Goal: Task Accomplishment & Management: Manage account settings

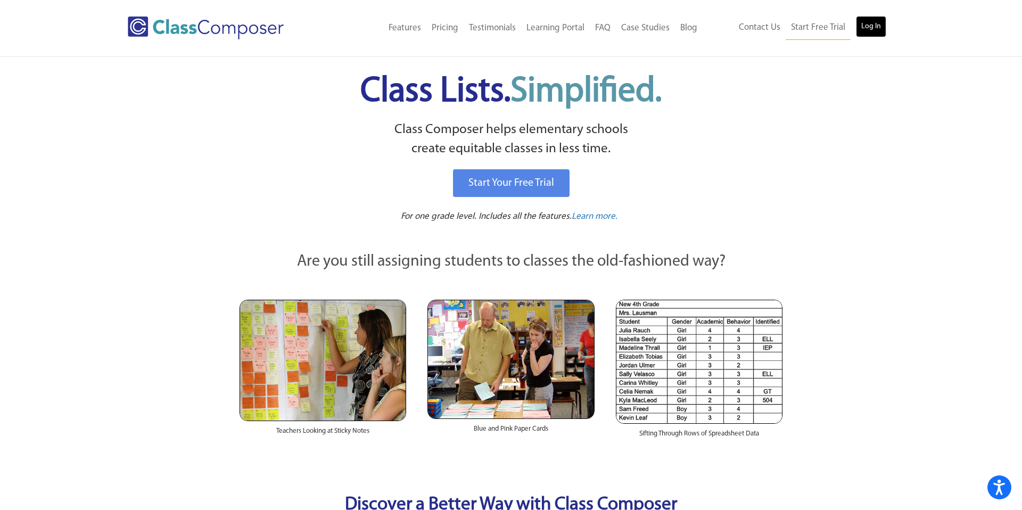
click at [867, 26] on link "Log In" at bounding box center [871, 26] width 30 height 21
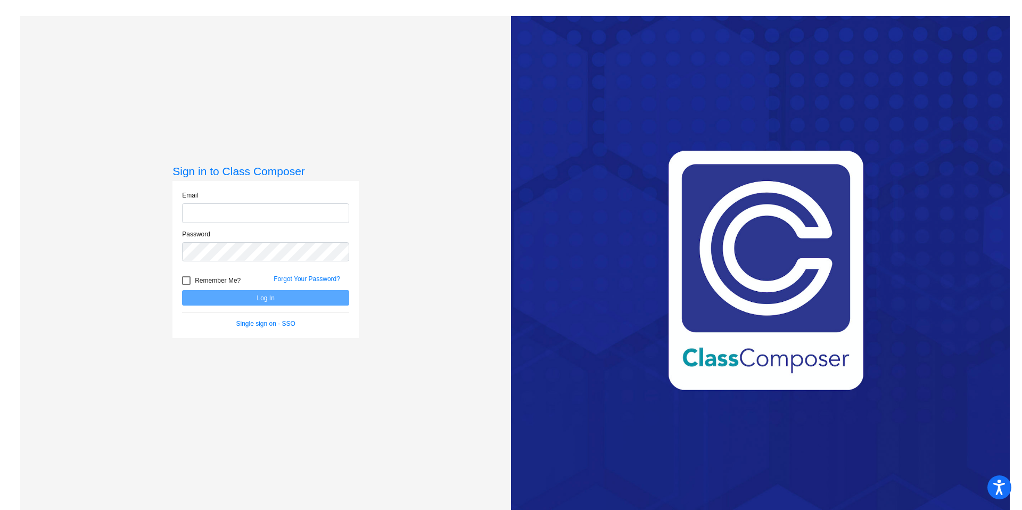
type input "[EMAIL_ADDRESS][DOMAIN_NAME]"
click at [185, 279] on div at bounding box center [186, 280] width 9 height 9
click at [186, 285] on input "Remember Me?" at bounding box center [186, 285] width 1 height 1
checkbox input "true"
click at [208, 303] on button "Log In" at bounding box center [265, 297] width 167 height 15
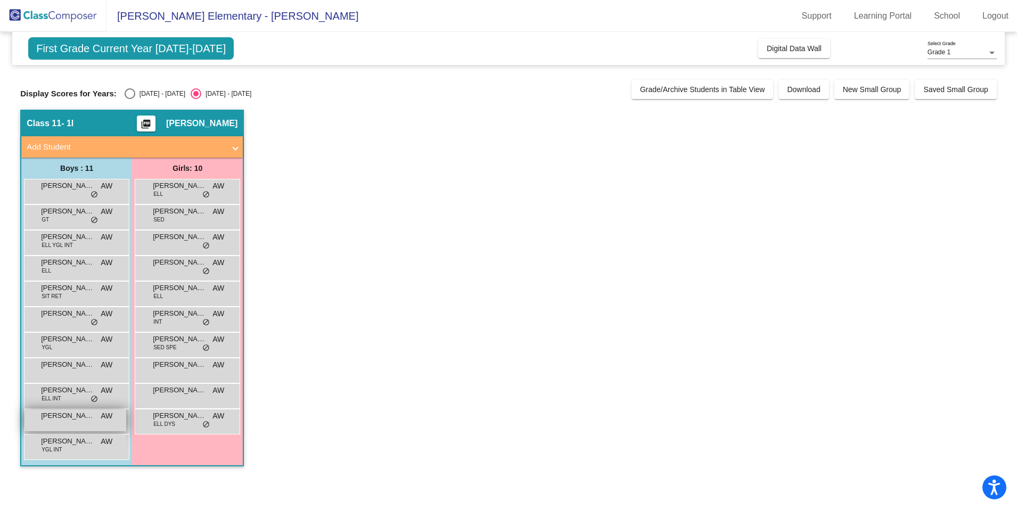
click at [65, 419] on span "[PERSON_NAME]" at bounding box center [67, 415] width 53 height 11
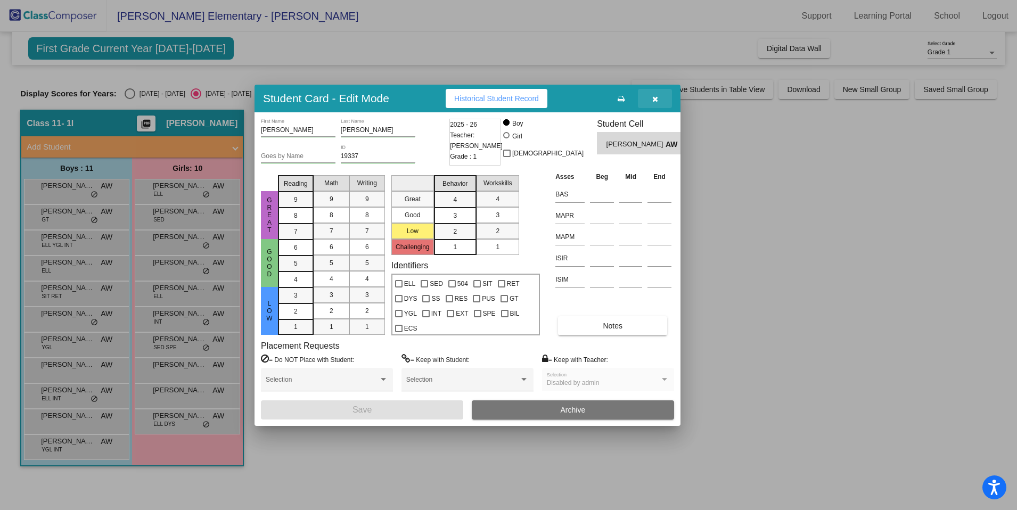
click at [648, 100] on button "button" at bounding box center [655, 98] width 34 height 19
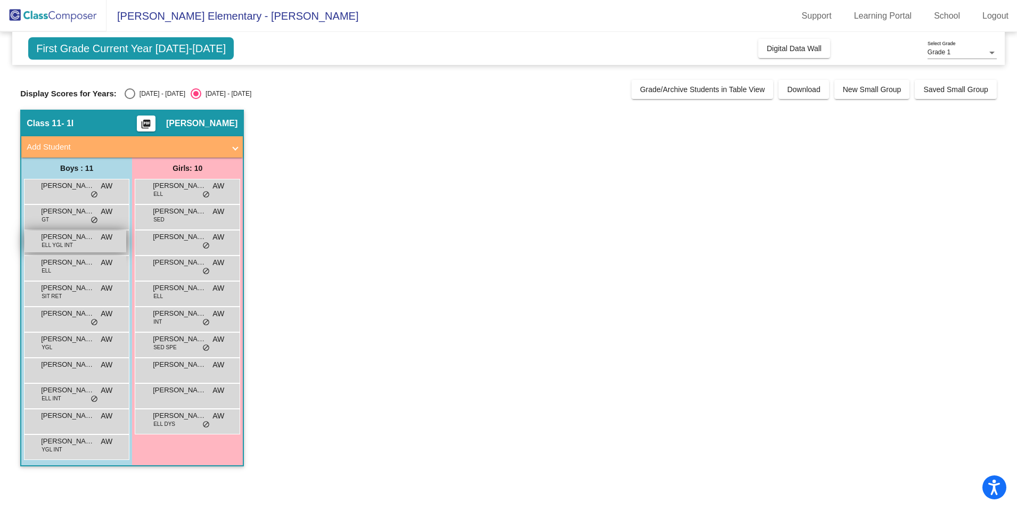
click at [63, 238] on span "Cleofas Perez Rivera" at bounding box center [67, 237] width 53 height 11
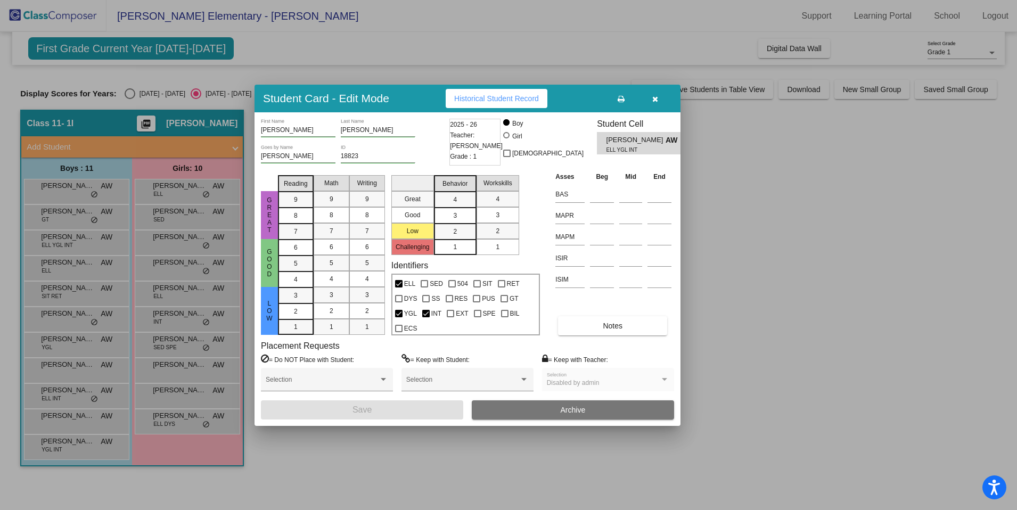
click at [653, 95] on icon "button" at bounding box center [655, 98] width 6 height 7
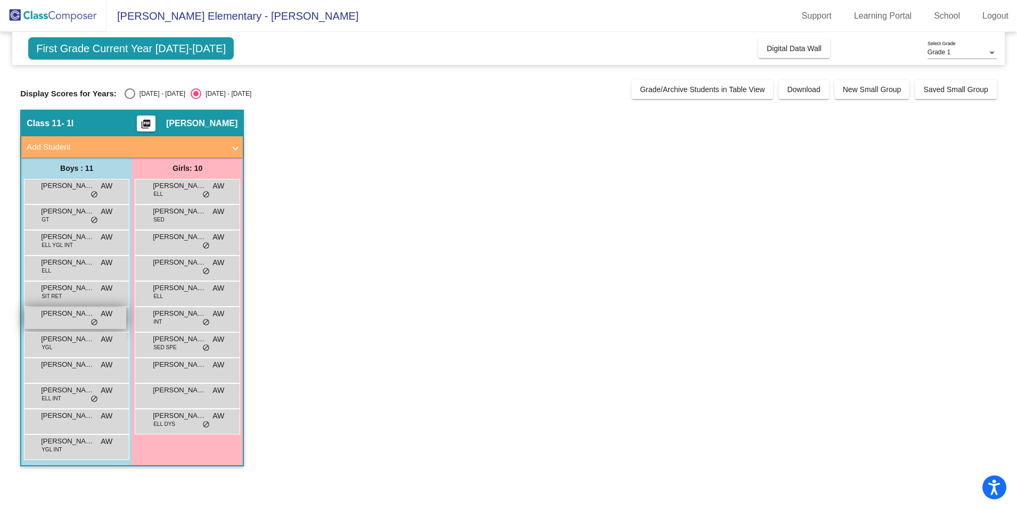
click at [89, 319] on div "Kyler Harris AW lock do_not_disturb_alt" at bounding box center [75, 318] width 102 height 22
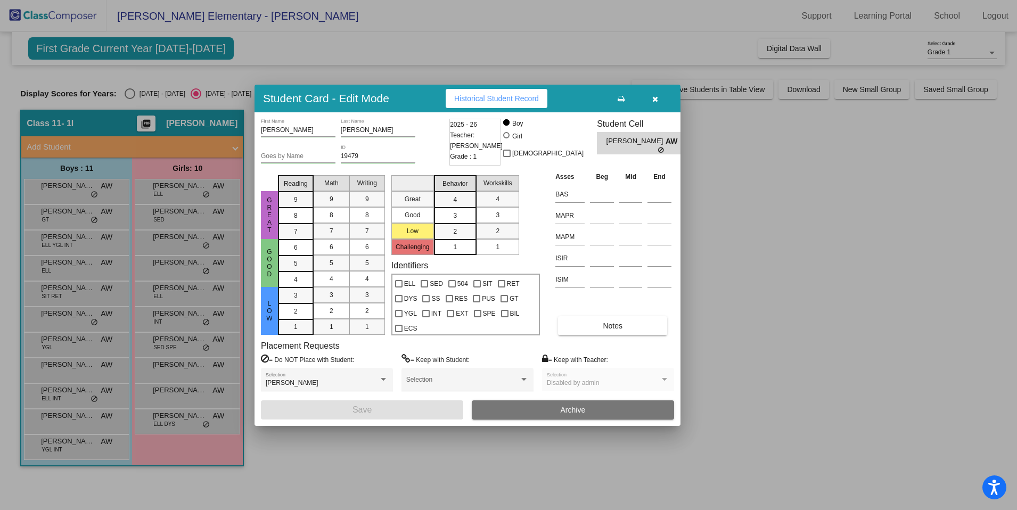
click at [286, 153] on input "Goes by Name" at bounding box center [298, 156] width 75 height 7
type input "Kolt"
click at [306, 416] on button "Save" at bounding box center [362, 409] width 202 height 19
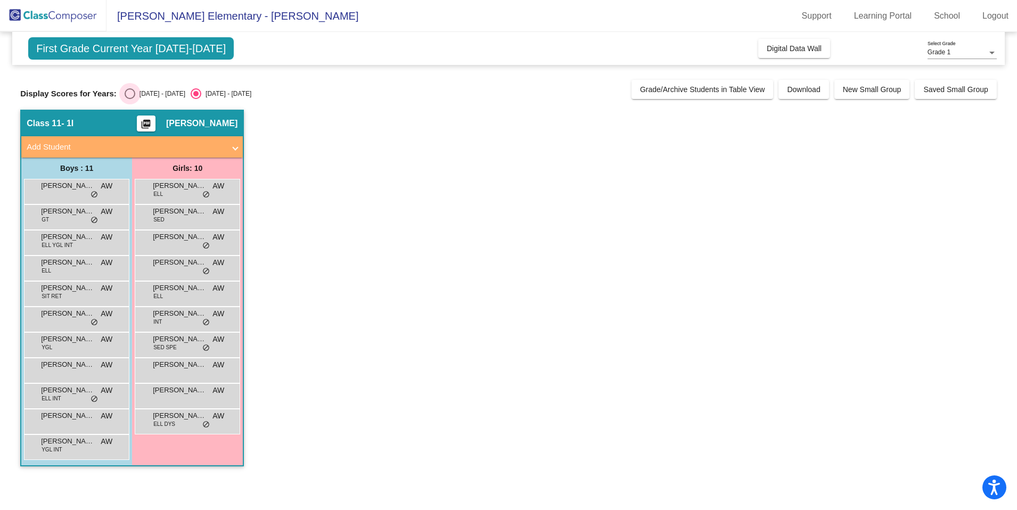
click at [127, 93] on div "Select an option" at bounding box center [130, 93] width 11 height 11
click at [129, 99] on input "2024 - 2025" at bounding box center [129, 99] width 1 height 1
radio input "true"
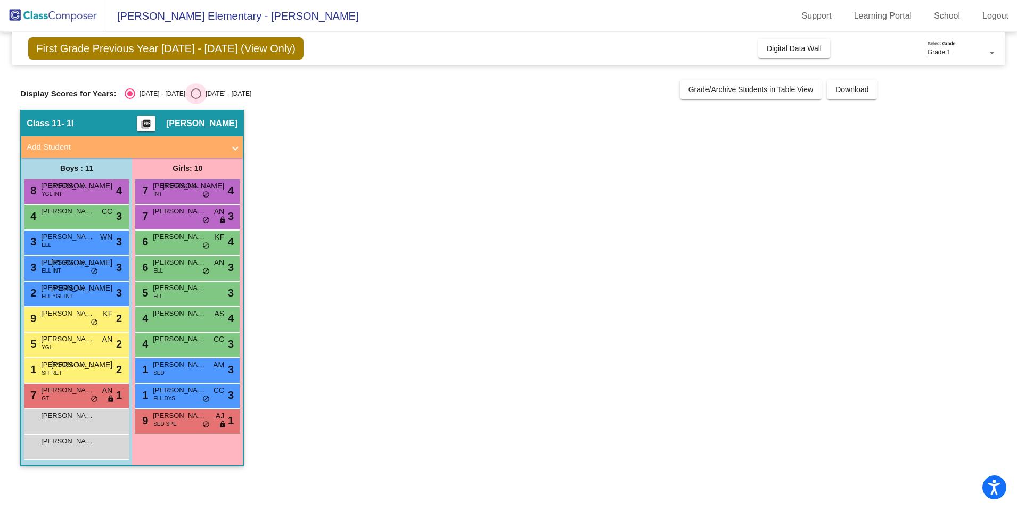
click at [191, 94] on div "Select an option" at bounding box center [196, 93] width 11 height 11
click at [195, 99] on input "2025 - 2026" at bounding box center [195, 99] width 1 height 1
radio input "true"
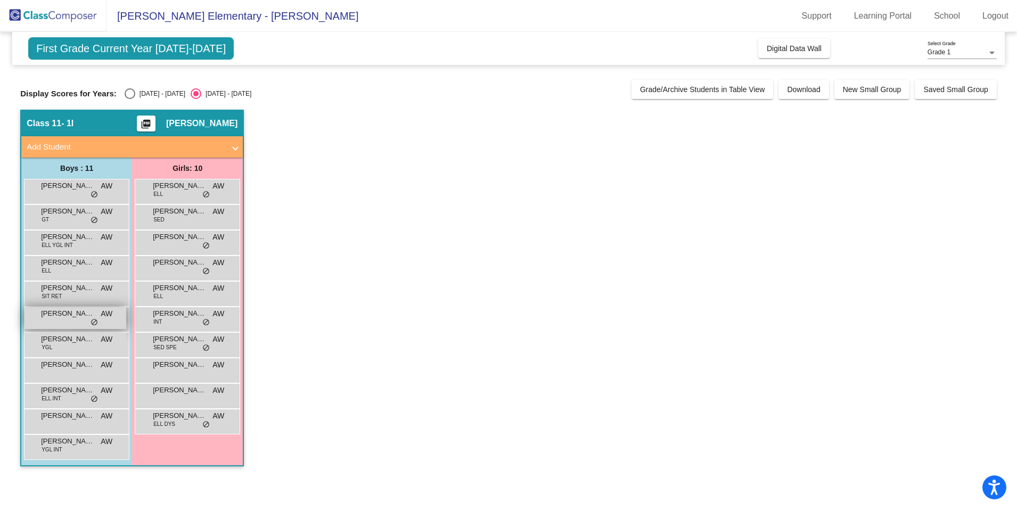
click at [101, 323] on div "Kyler Harris AW lock do_not_disturb_alt" at bounding box center [75, 318] width 102 height 22
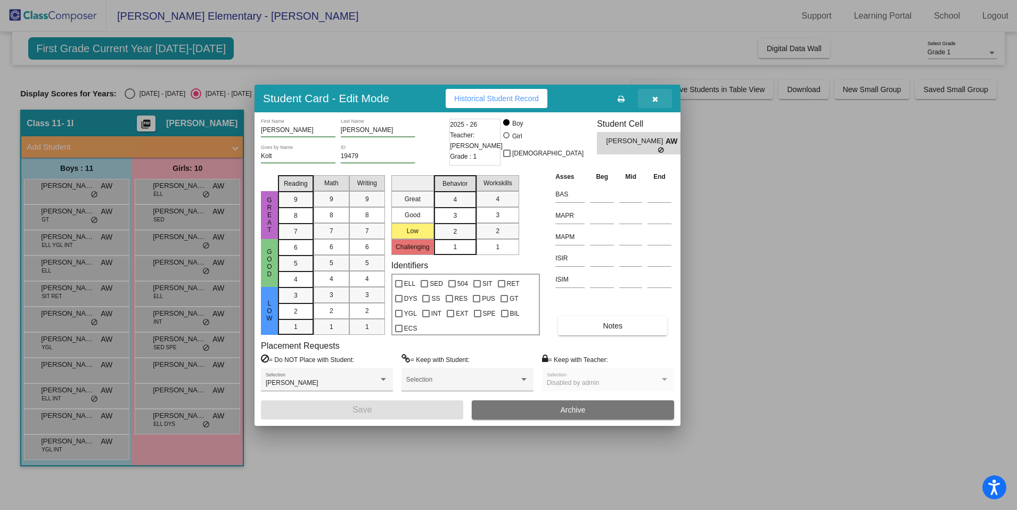
click at [653, 101] on icon "button" at bounding box center [655, 98] width 6 height 7
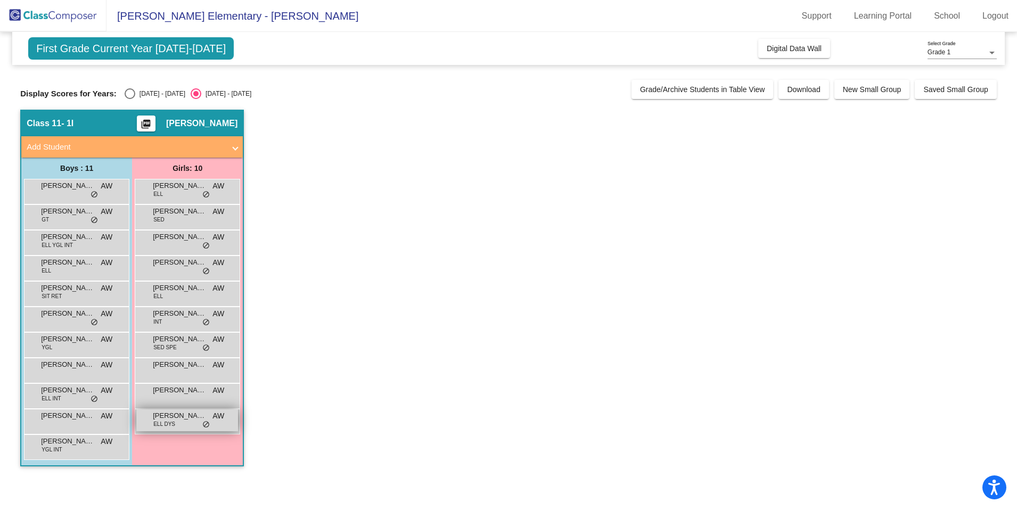
click at [174, 426] on span "ELL DYS" at bounding box center [164, 424] width 22 height 8
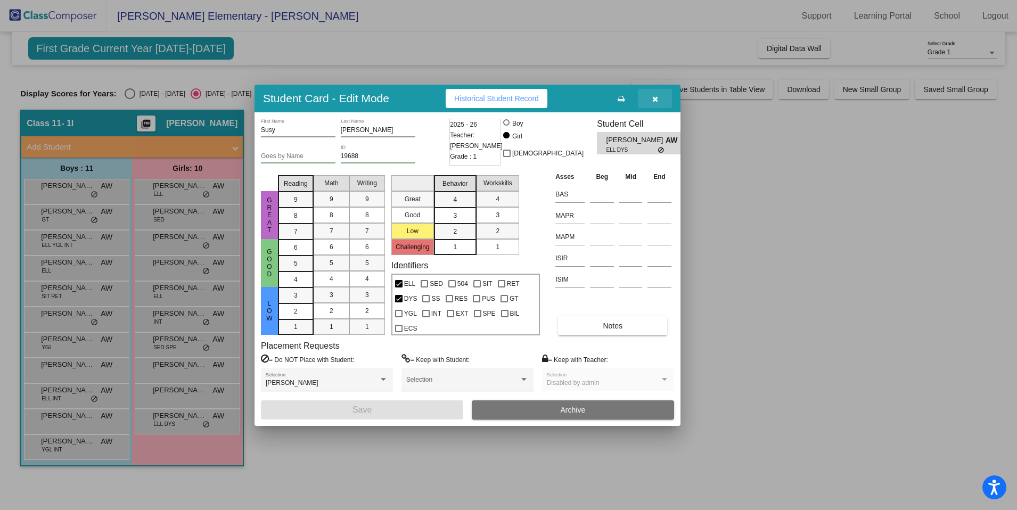
click at [651, 96] on button "button" at bounding box center [655, 98] width 34 height 19
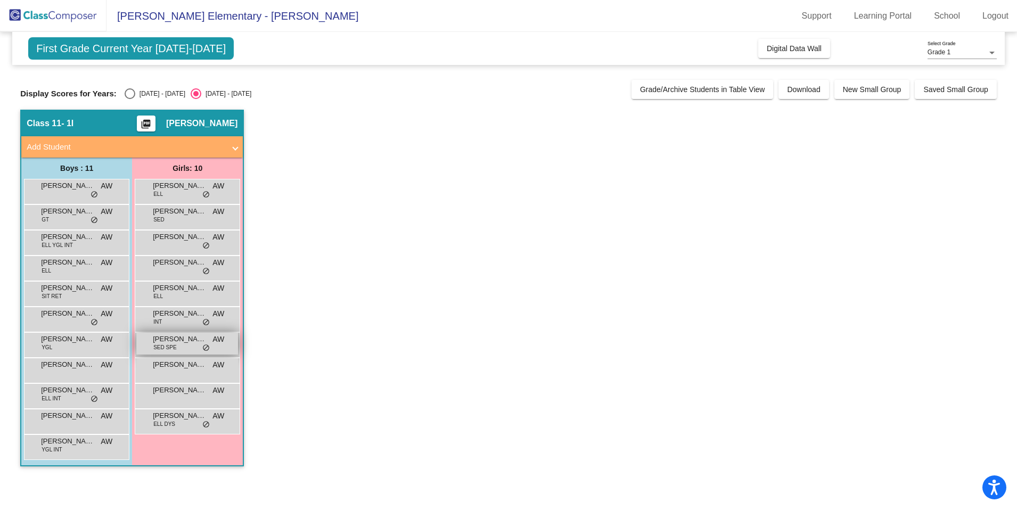
click at [175, 333] on div "Jaclyn Randolph SED SPE AW lock do_not_disturb_alt" at bounding box center [187, 344] width 102 height 22
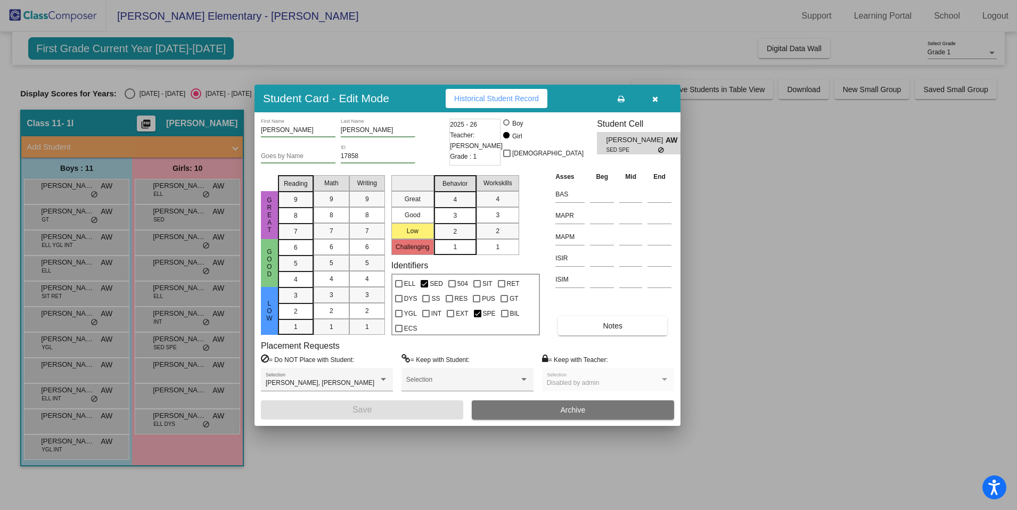
click at [657, 99] on icon "button" at bounding box center [655, 98] width 6 height 7
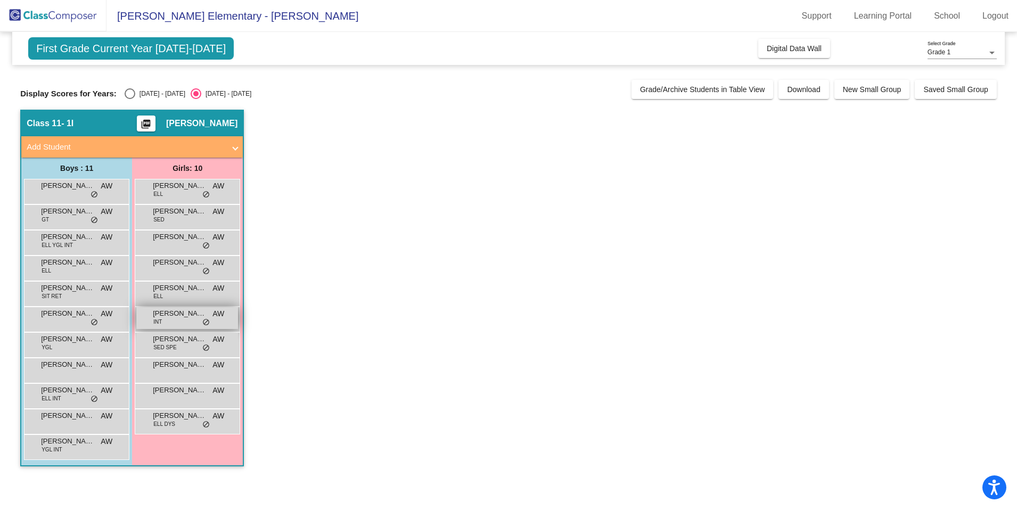
click at [176, 327] on div "Emma Loewen INT AW lock do_not_disturb_alt" at bounding box center [187, 318] width 102 height 22
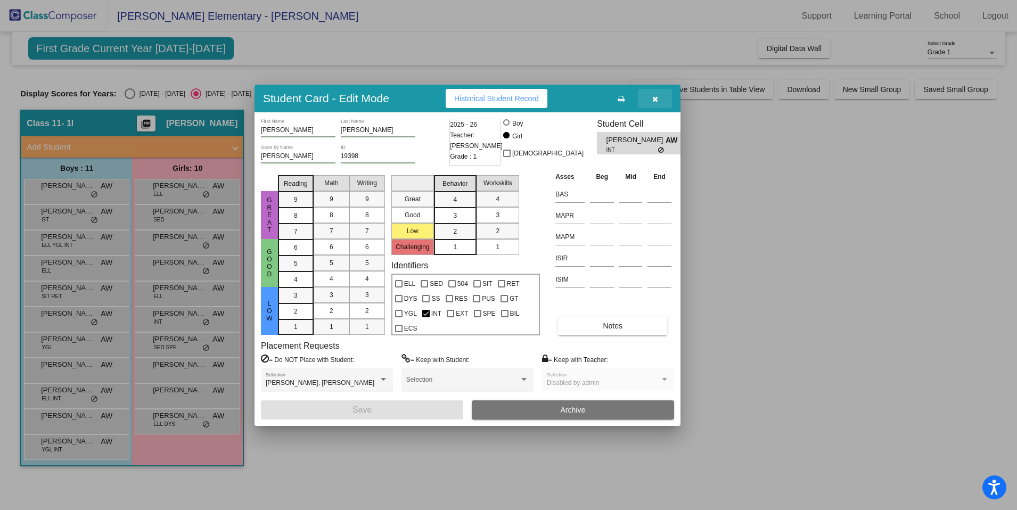
click at [659, 101] on button "button" at bounding box center [655, 98] width 34 height 19
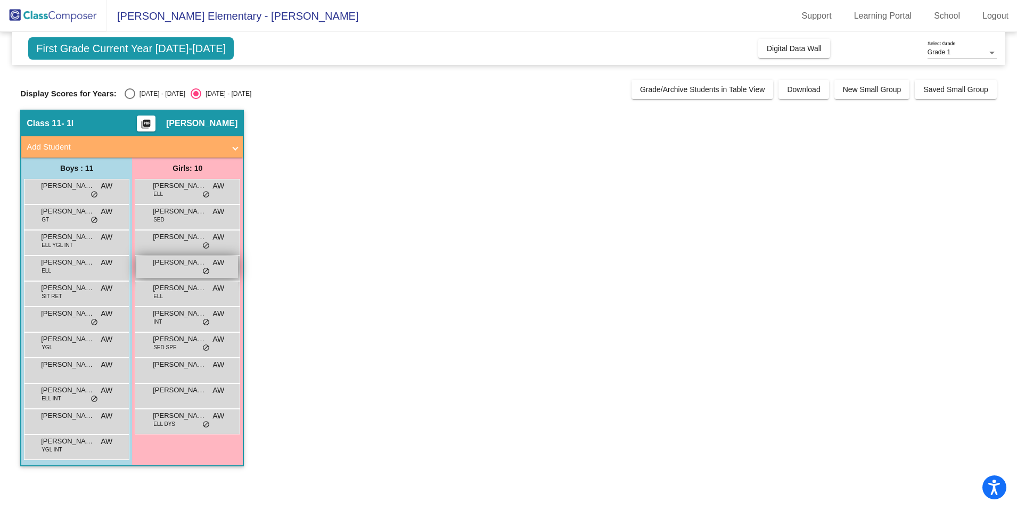
click at [190, 266] on span "Charlee Bailey" at bounding box center [179, 262] width 53 height 11
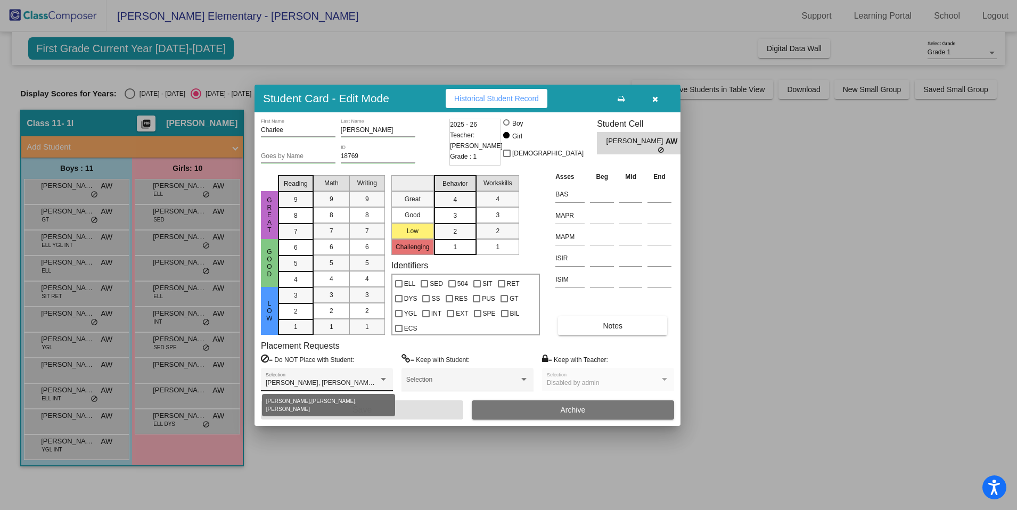
click at [385, 385] on div "Kalliope Fernandez, Kinsley Luna, Madison Whitaker" at bounding box center [327, 383] width 122 height 7
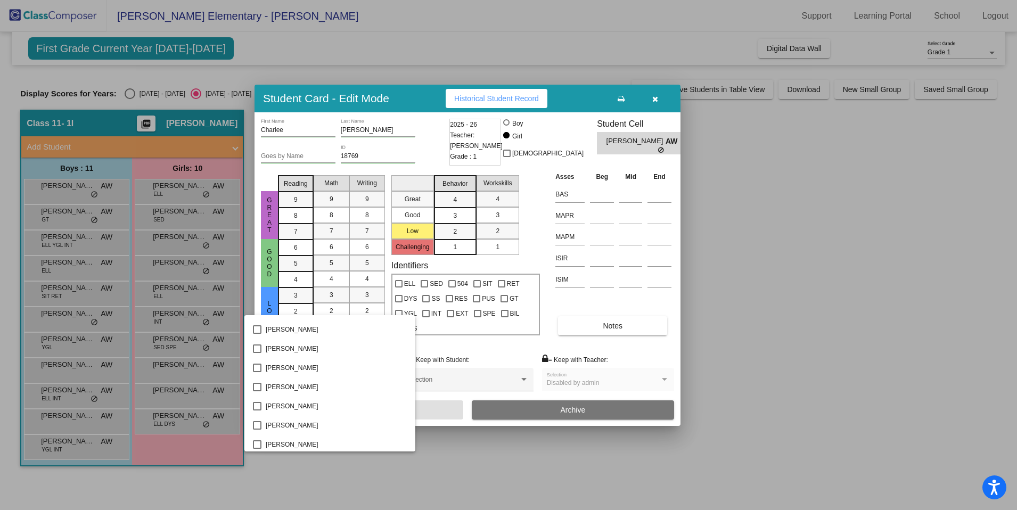
scroll to position [492, 0]
click at [505, 491] on div at bounding box center [508, 255] width 1017 height 510
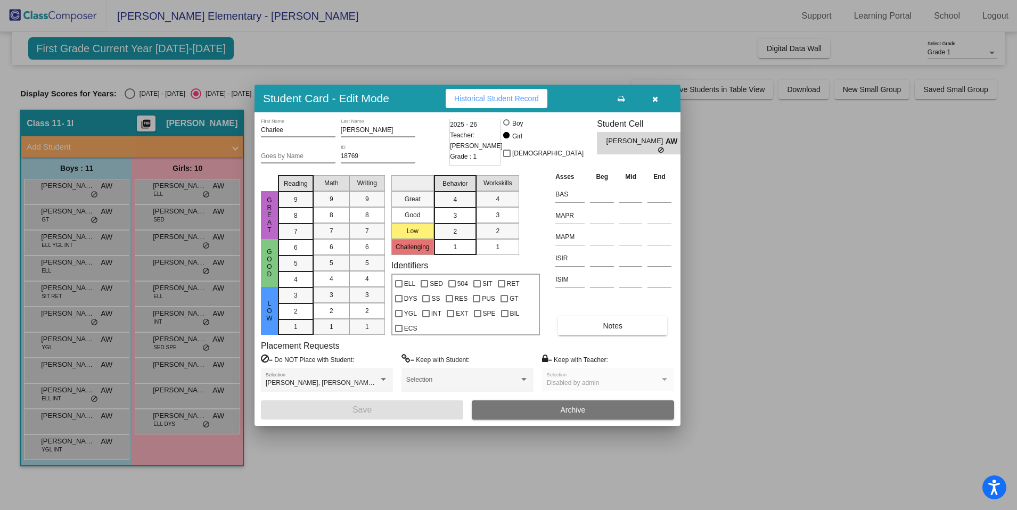
click at [660, 97] on button "button" at bounding box center [655, 98] width 34 height 19
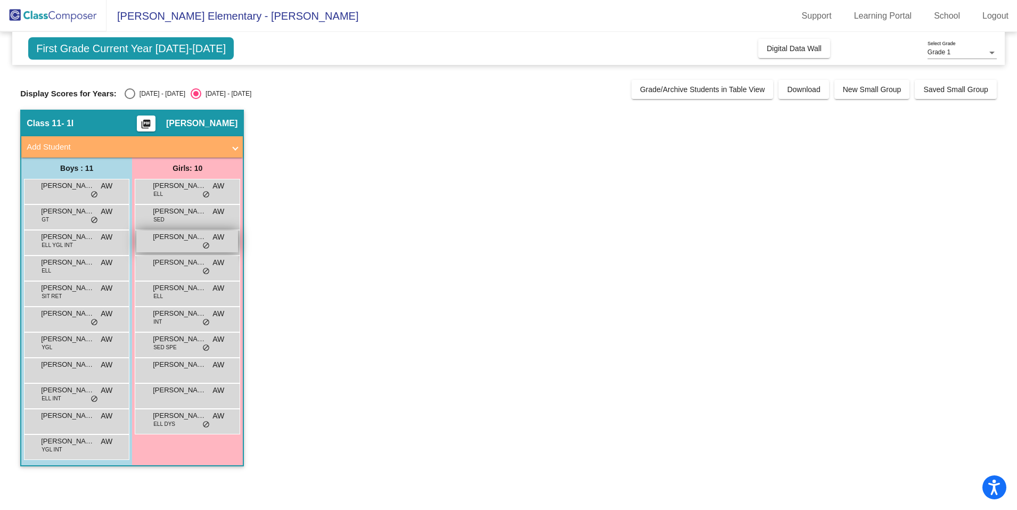
click at [200, 243] on div "Camila Quezada AW lock do_not_disturb_alt" at bounding box center [187, 242] width 102 height 22
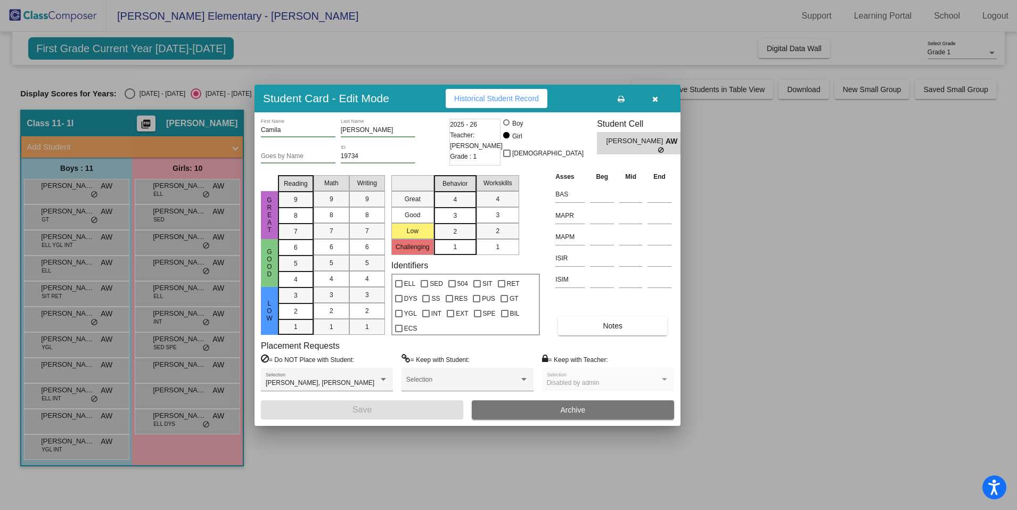
click at [654, 101] on icon "button" at bounding box center [655, 98] width 6 height 7
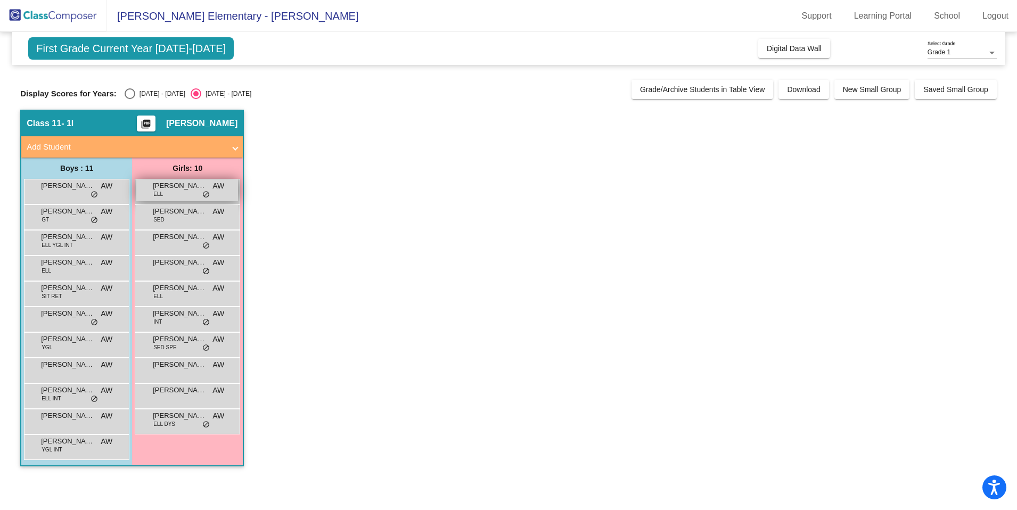
click at [174, 187] on span "Adalee Echeverria" at bounding box center [179, 185] width 53 height 11
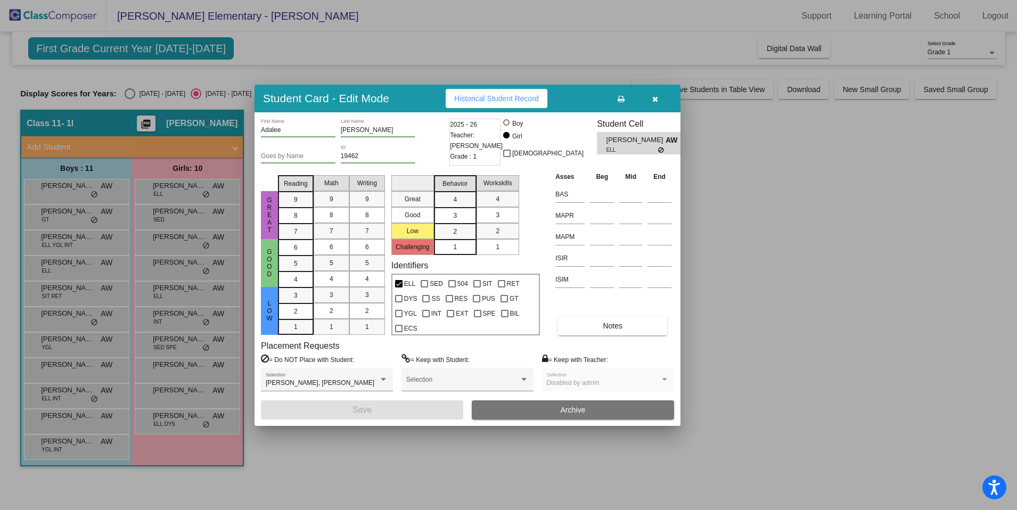
scroll to position [0, 0]
click at [657, 96] on button "button" at bounding box center [655, 98] width 34 height 19
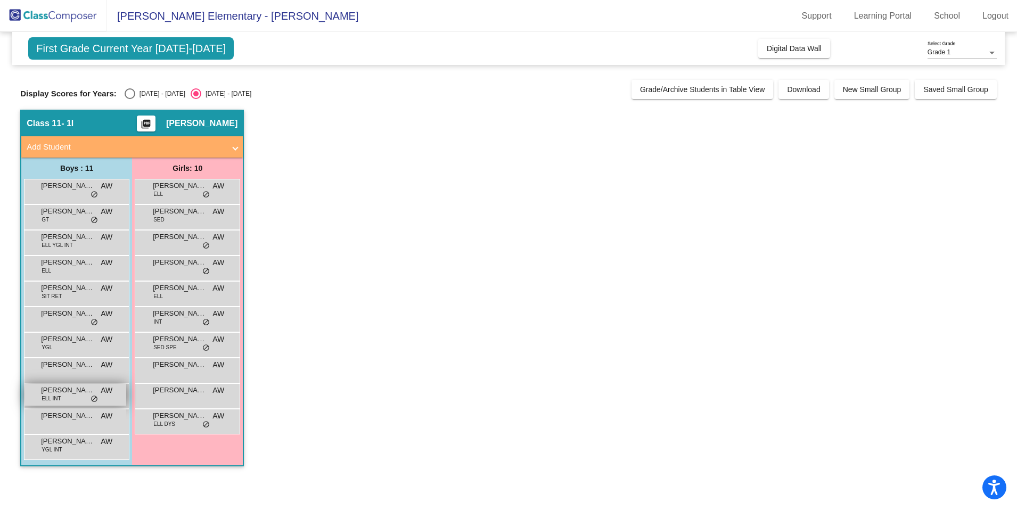
click at [54, 395] on span "ELL INT" at bounding box center [51, 398] width 19 height 8
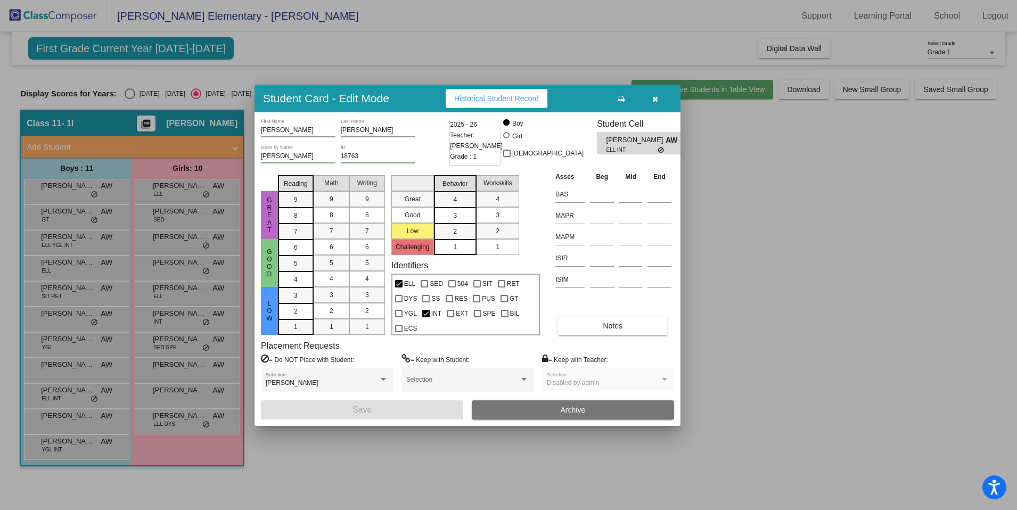
click at [657, 94] on span "button" at bounding box center [655, 98] width 6 height 9
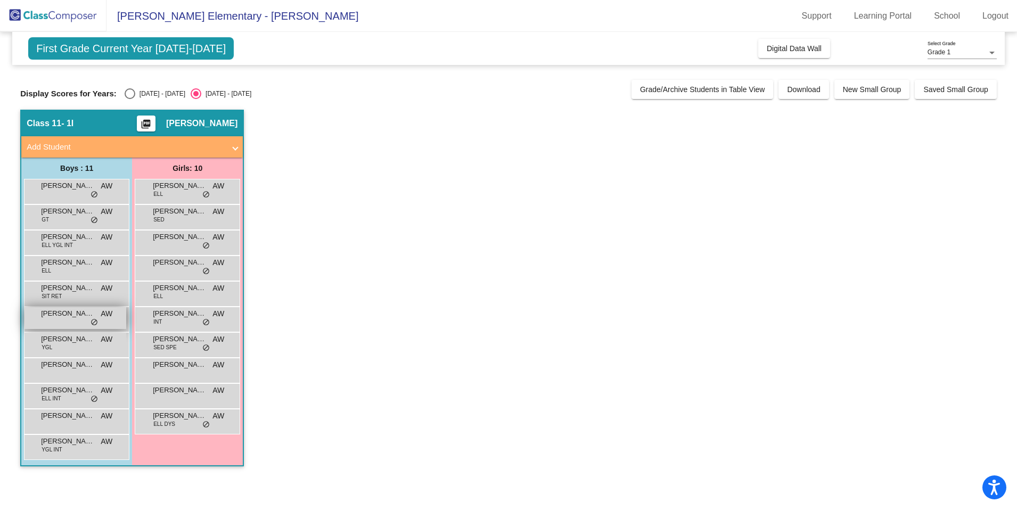
click at [87, 316] on span "Kyler Harris" at bounding box center [67, 313] width 53 height 11
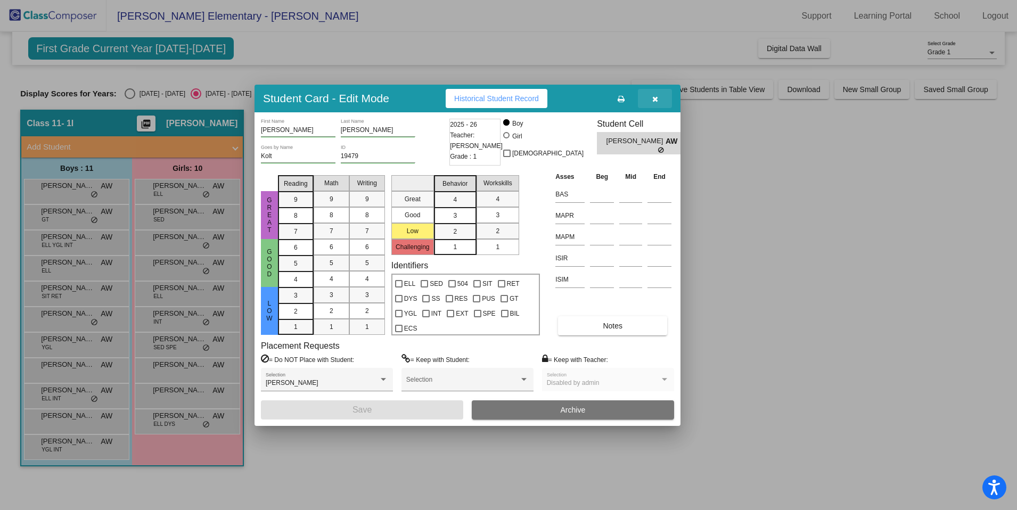
click at [651, 100] on button "button" at bounding box center [655, 98] width 34 height 19
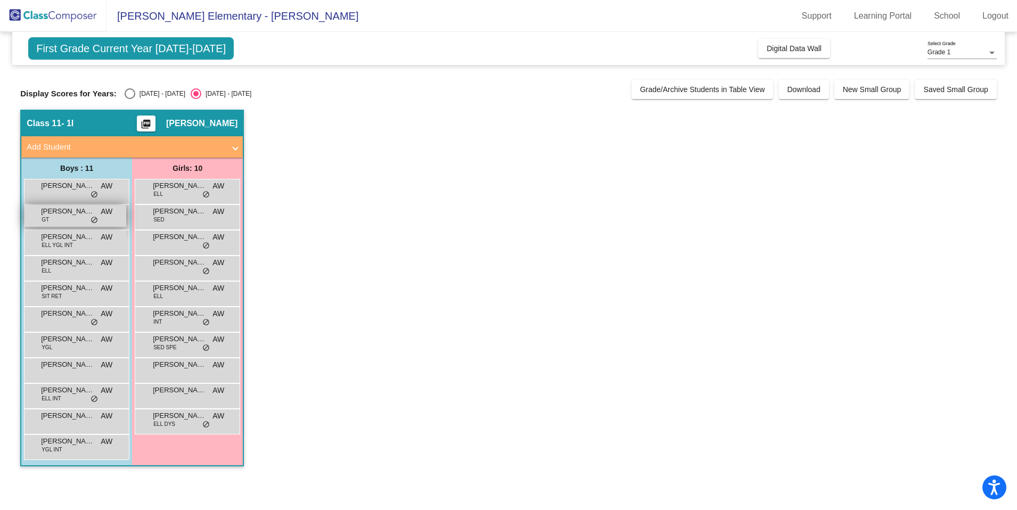
click at [72, 218] on div "Axel Briones GT AW lock do_not_disturb_alt" at bounding box center [75, 216] width 102 height 22
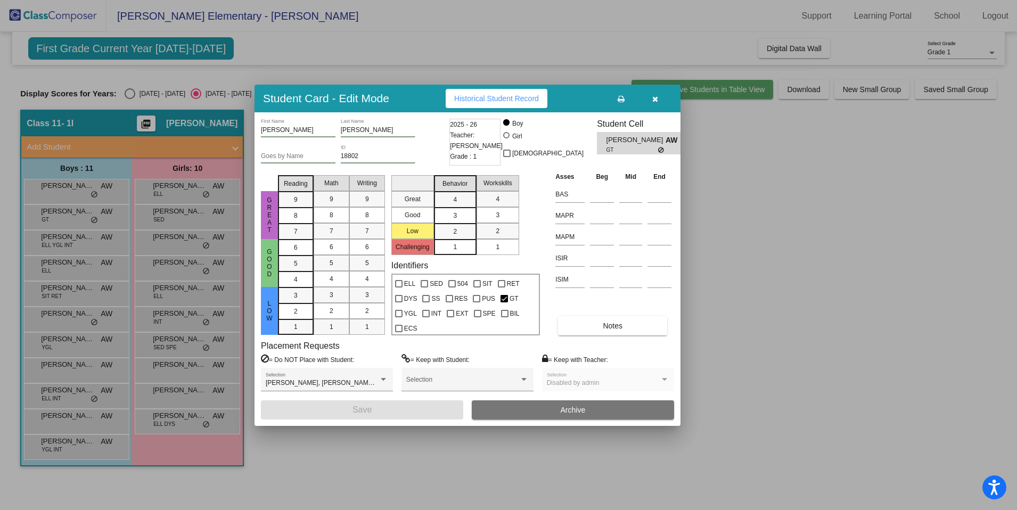
click at [653, 95] on icon "button" at bounding box center [655, 98] width 6 height 7
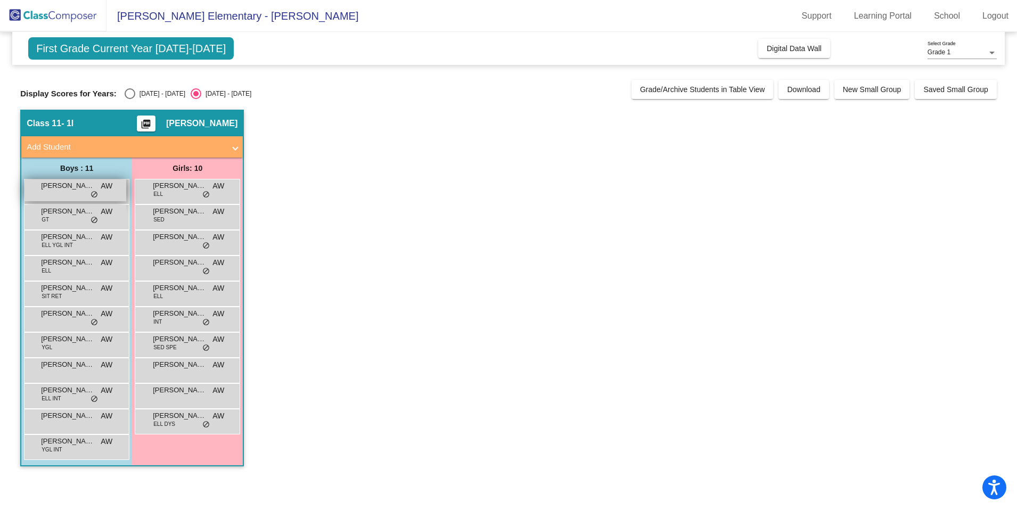
click at [63, 195] on div "Arkyn Hernandez AW lock do_not_disturb_alt" at bounding box center [75, 190] width 102 height 22
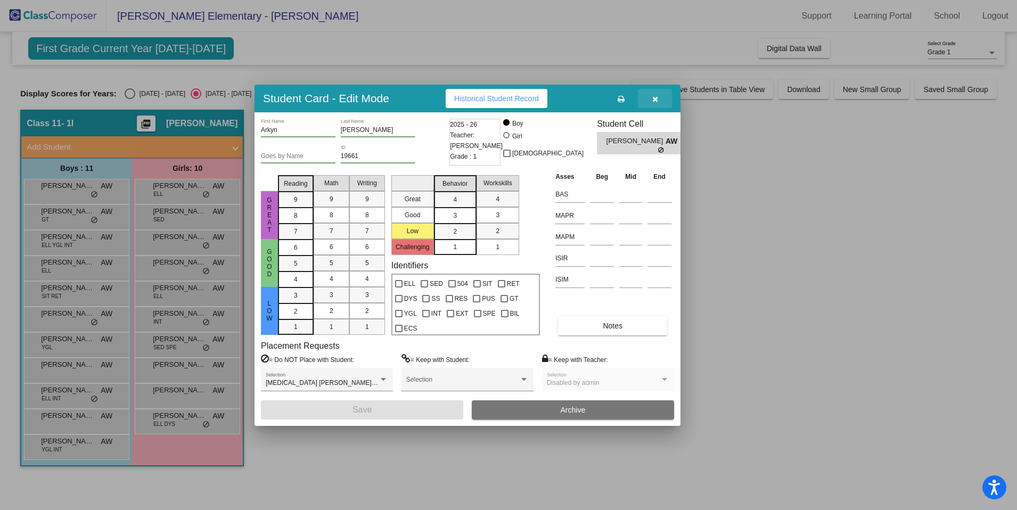
click at [649, 93] on button "button" at bounding box center [655, 98] width 34 height 19
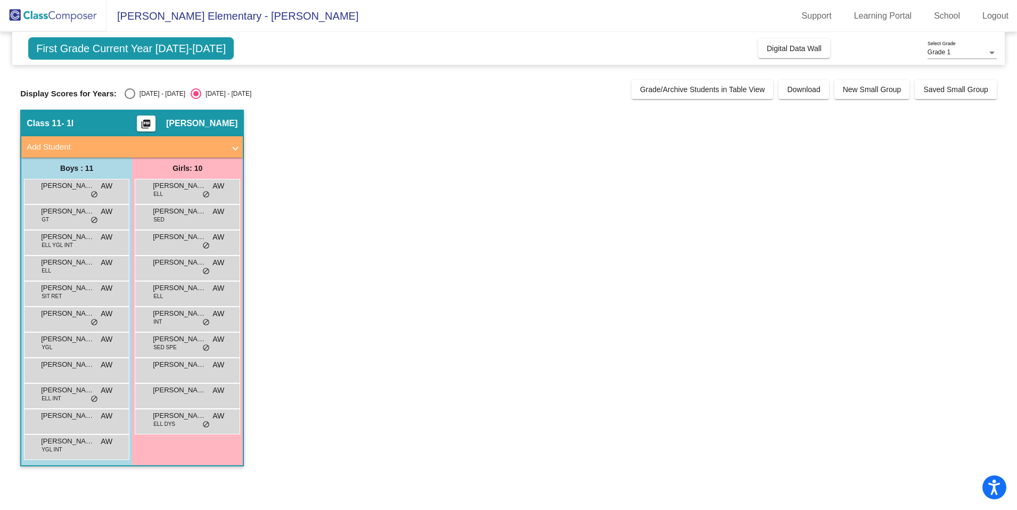
click at [130, 93] on div "Select an option" at bounding box center [130, 93] width 11 height 11
click at [130, 99] on input "2024 - 2025" at bounding box center [129, 99] width 1 height 1
radio input "true"
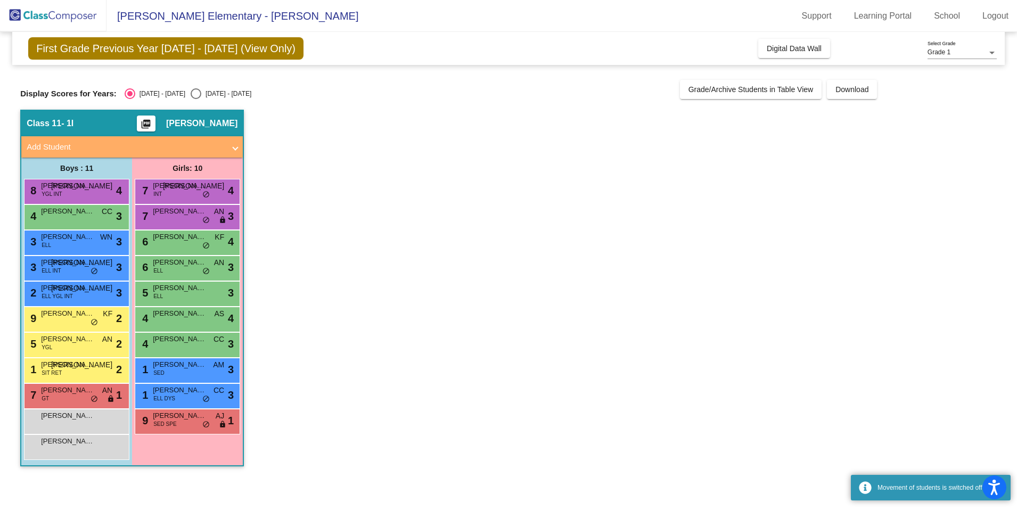
click at [191, 93] on div "Select an option" at bounding box center [196, 93] width 11 height 11
click at [195, 99] on input "2025 - 2026" at bounding box center [195, 99] width 1 height 1
radio input "true"
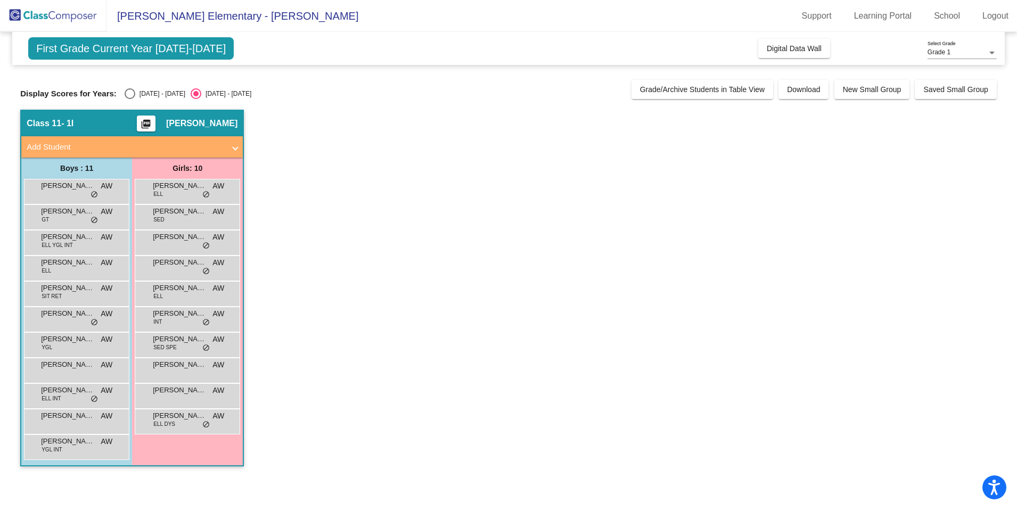
click at [133, 93] on div "Select an option" at bounding box center [130, 93] width 11 height 11
click at [130, 99] on input "2024 - 2025" at bounding box center [129, 99] width 1 height 1
radio input "true"
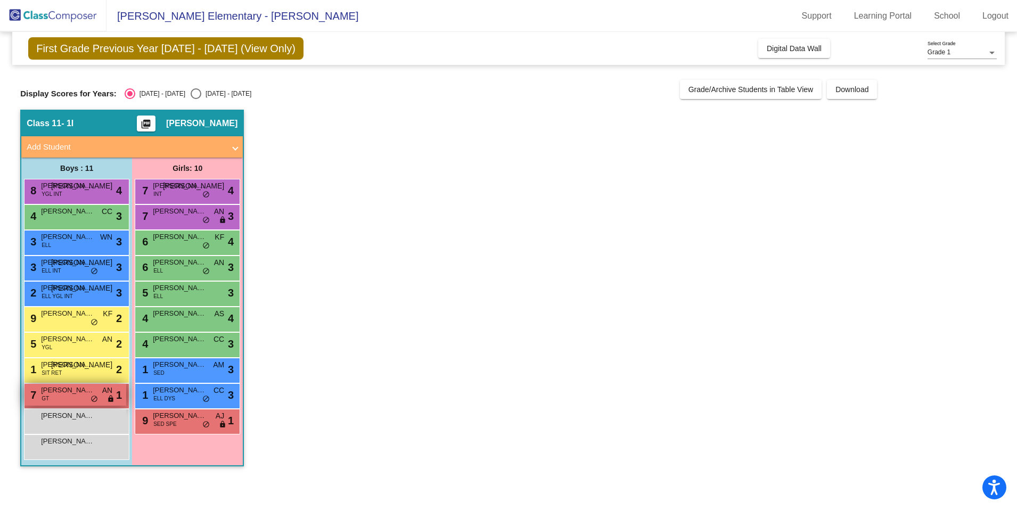
click at [72, 391] on span "Axel Briones" at bounding box center [67, 390] width 53 height 11
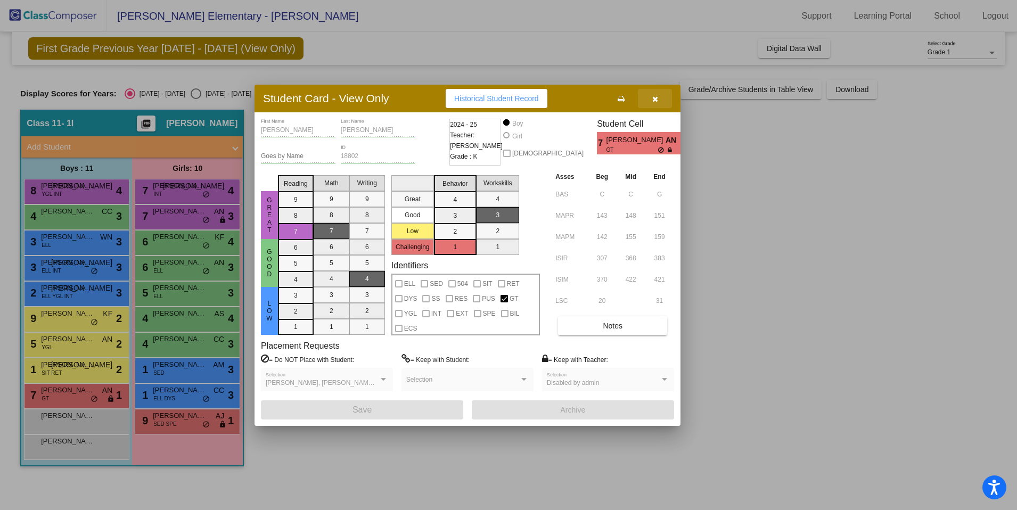
click at [659, 96] on button "button" at bounding box center [655, 98] width 34 height 19
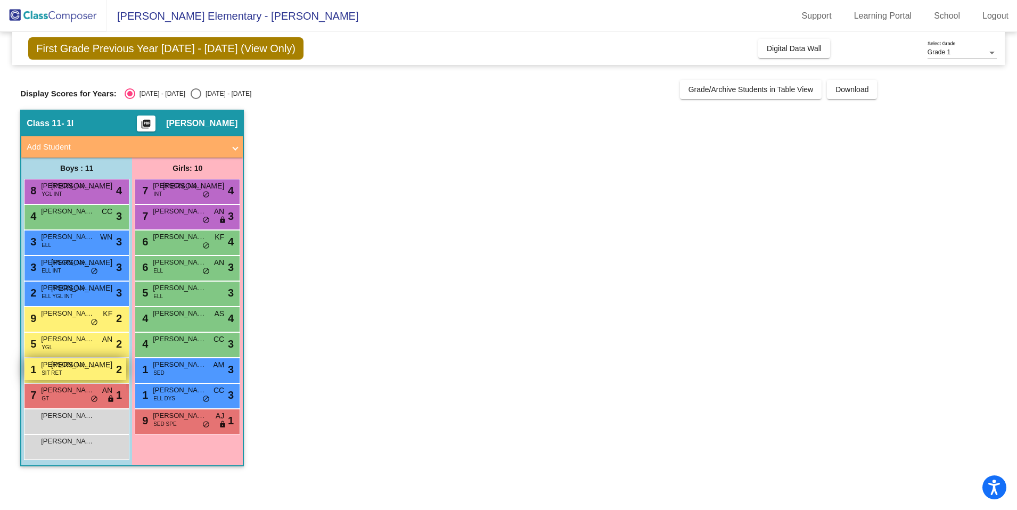
click at [61, 363] on span "Kevin Peters" at bounding box center [67, 364] width 53 height 11
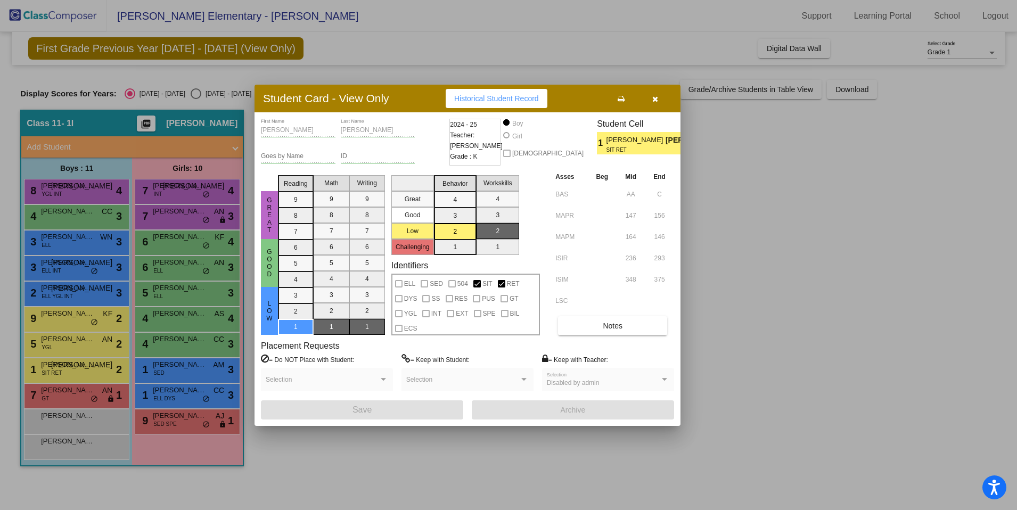
click at [651, 100] on button "button" at bounding box center [655, 98] width 34 height 19
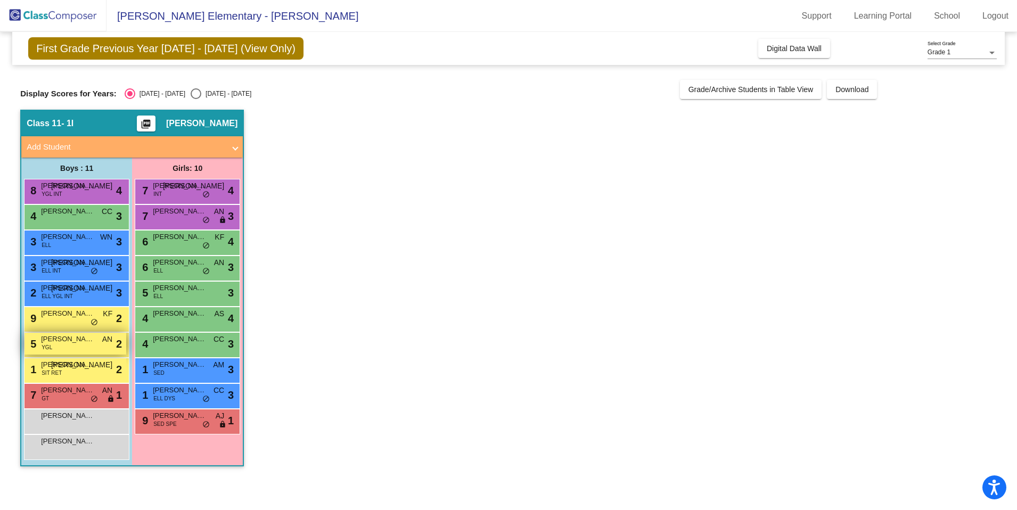
click at [68, 342] on span "Levi Klassen" at bounding box center [67, 339] width 53 height 11
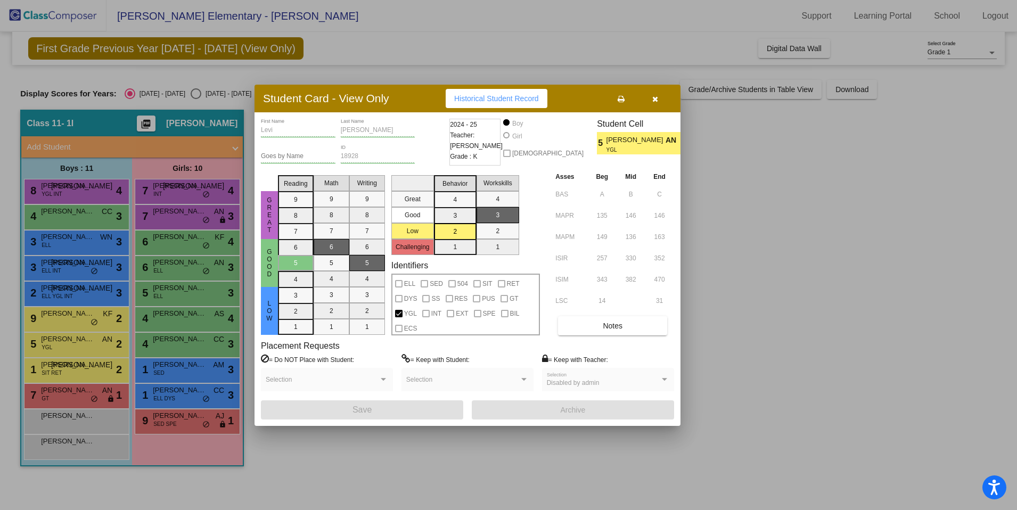
click at [662, 100] on button "button" at bounding box center [655, 98] width 34 height 19
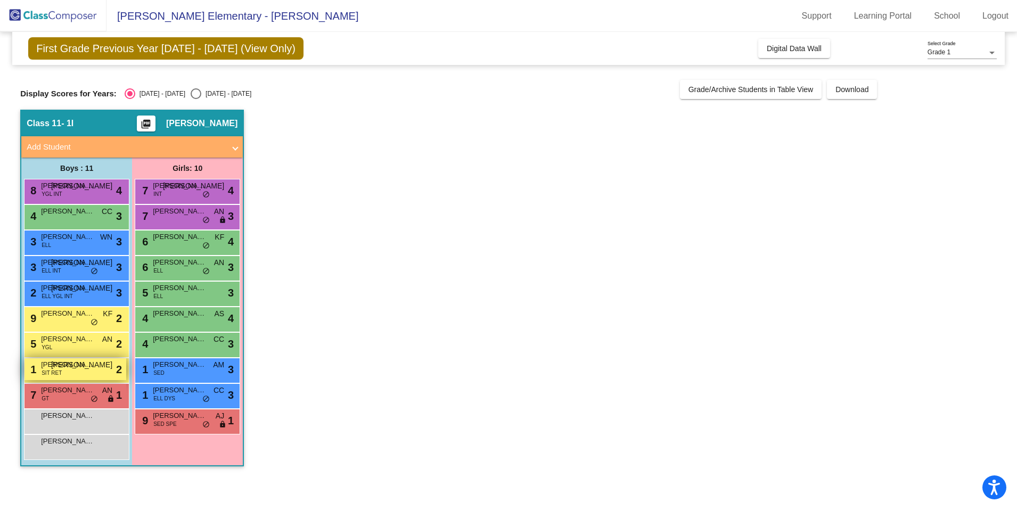
click at [70, 367] on span "Kevin Peters" at bounding box center [67, 364] width 53 height 11
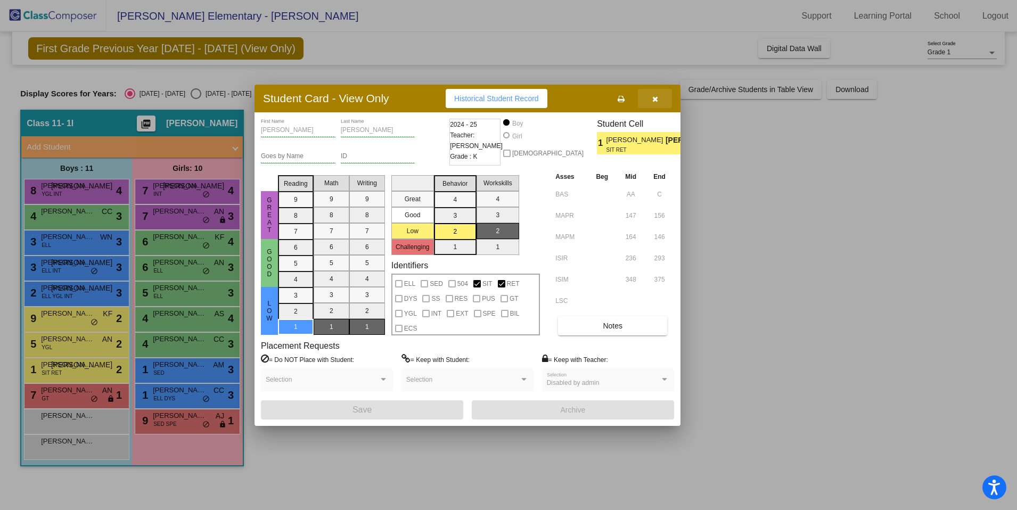
click at [652, 101] on icon "button" at bounding box center [655, 98] width 6 height 7
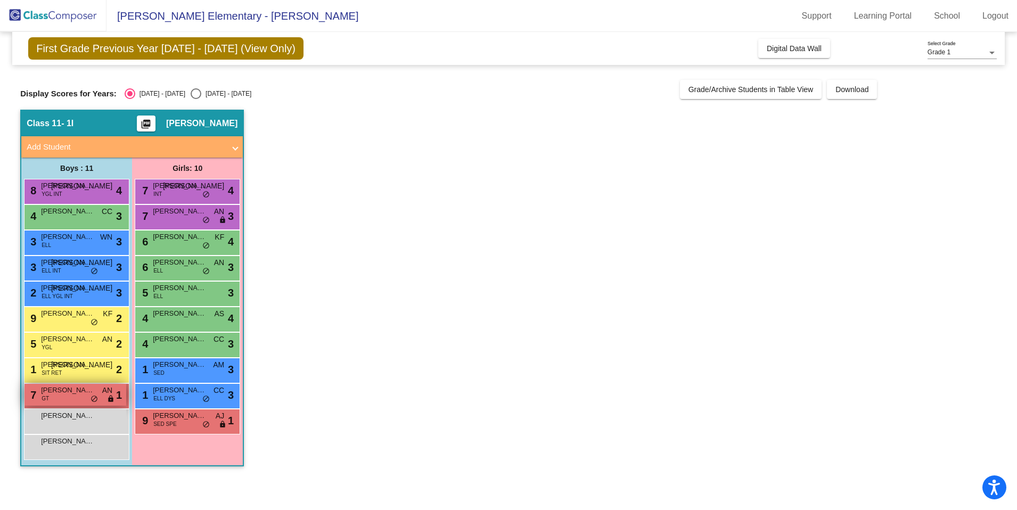
click at [56, 392] on span "Axel Briones" at bounding box center [67, 390] width 53 height 11
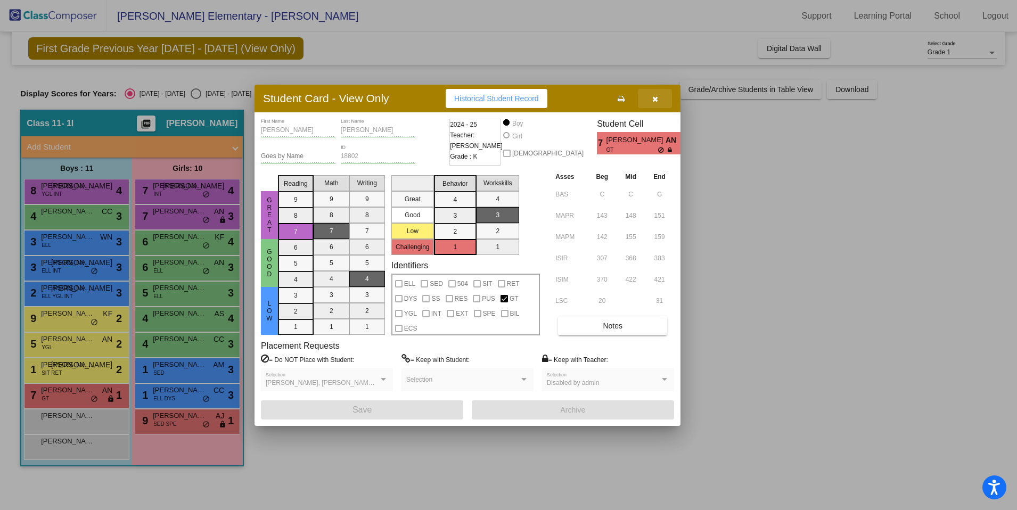
click at [660, 98] on button "button" at bounding box center [655, 98] width 34 height 19
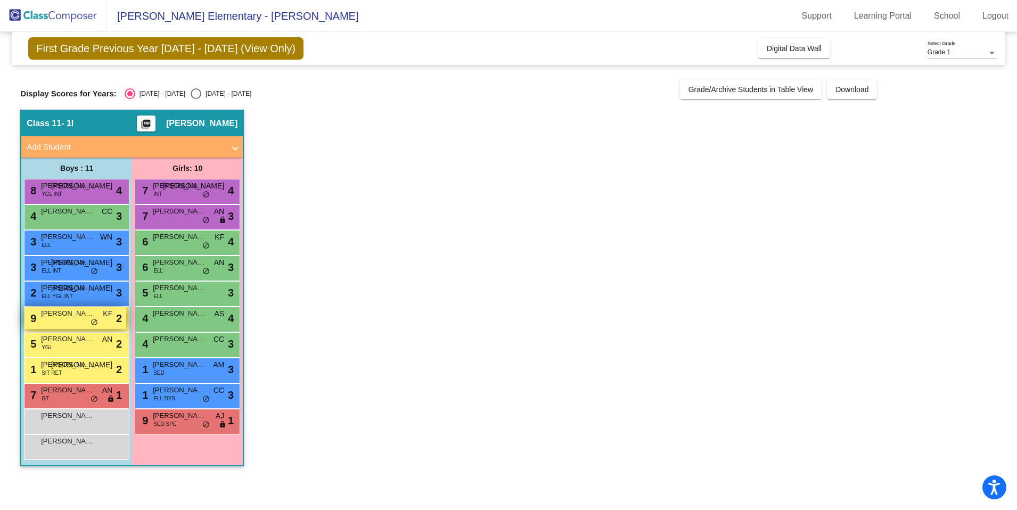
click at [69, 316] on span "Arkyn Hernandez" at bounding box center [67, 313] width 53 height 11
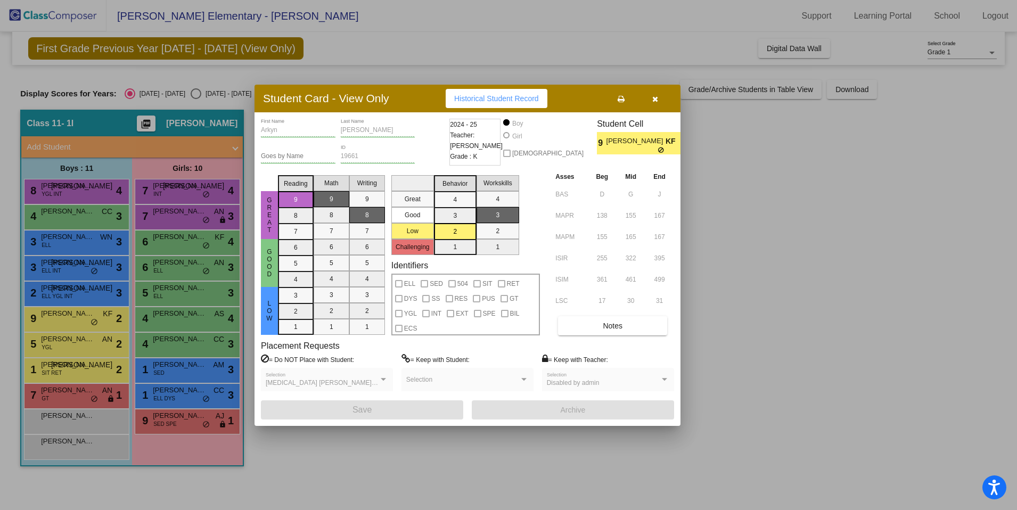
click at [656, 98] on icon "button" at bounding box center [655, 98] width 6 height 7
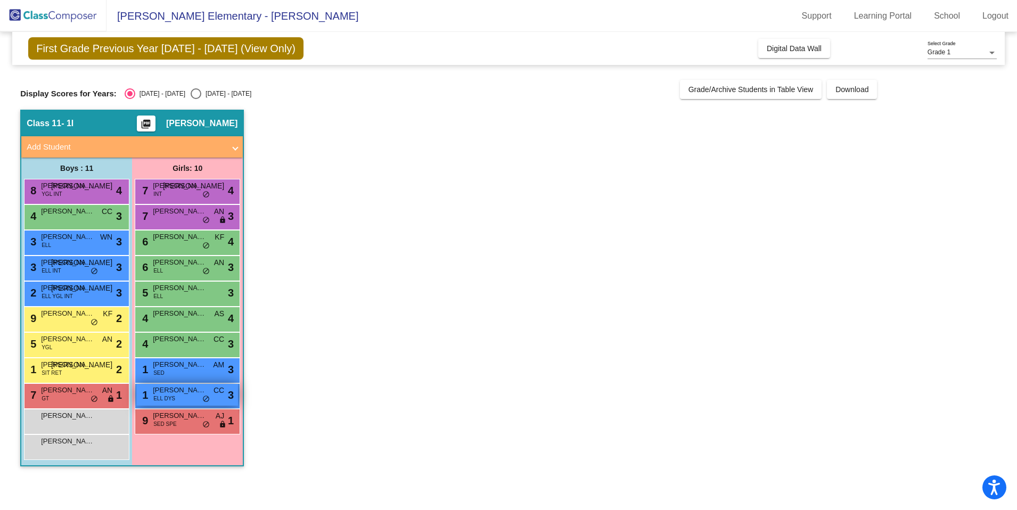
click at [173, 401] on span "ELL DYS" at bounding box center [164, 398] width 22 height 8
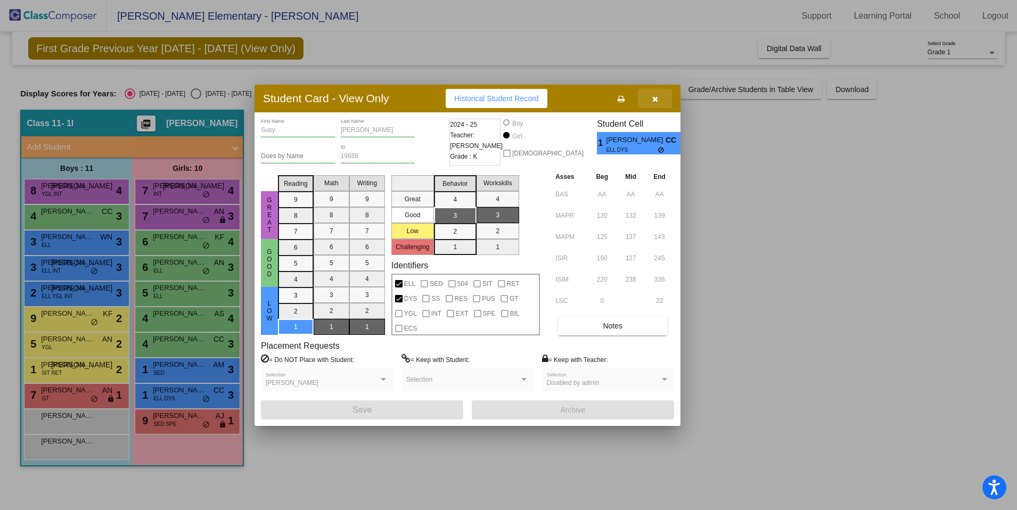
click at [657, 101] on button "button" at bounding box center [655, 98] width 34 height 19
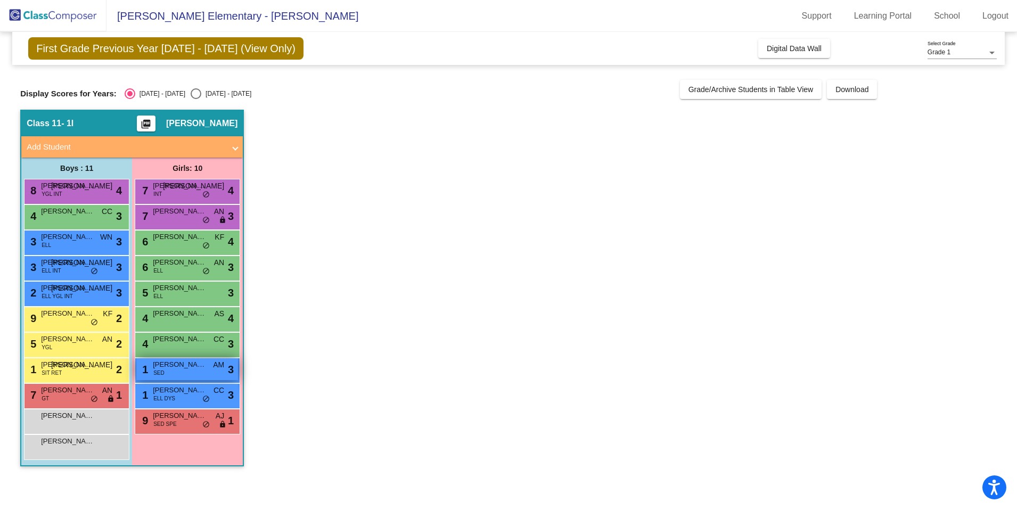
click at [198, 371] on div "1 Ana Leticia Munoz SED AM lock do_not_disturb_alt 3" at bounding box center [187, 369] width 102 height 22
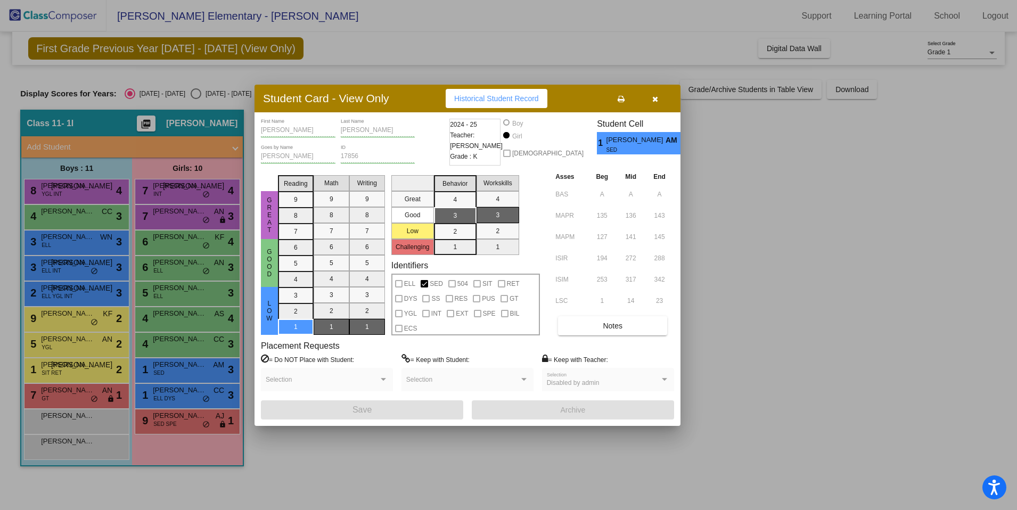
click at [655, 97] on icon "button" at bounding box center [655, 98] width 6 height 7
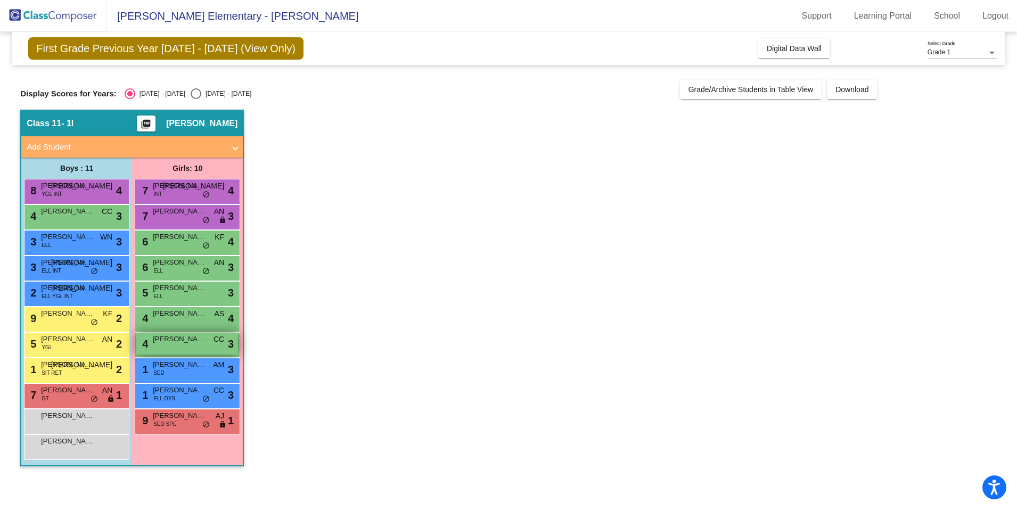
click at [157, 340] on span "Kendyl Graham" at bounding box center [179, 339] width 53 height 11
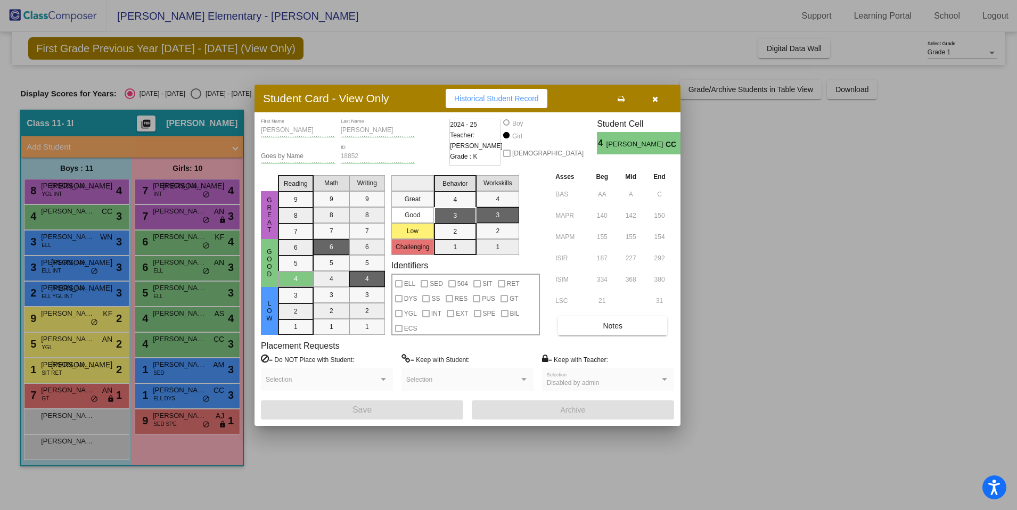
click at [654, 103] on button "button" at bounding box center [655, 98] width 34 height 19
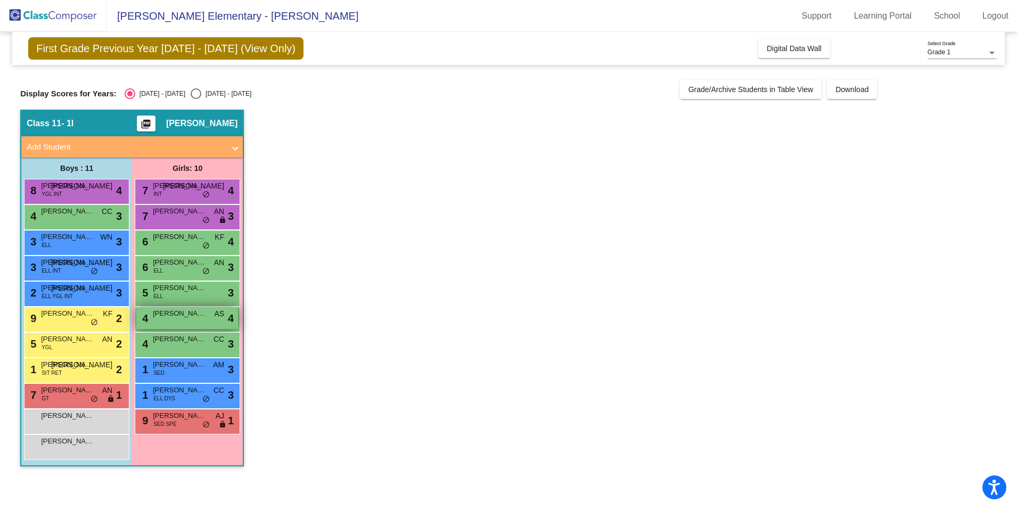
click at [203, 315] on span "Lizzy Soto Lopez" at bounding box center [179, 313] width 53 height 11
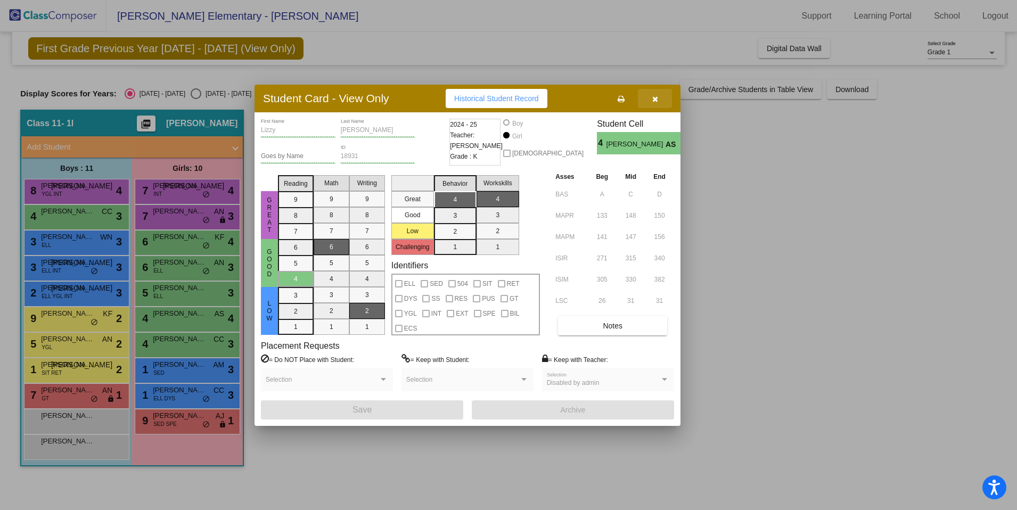
click at [660, 98] on button "button" at bounding box center [655, 98] width 34 height 19
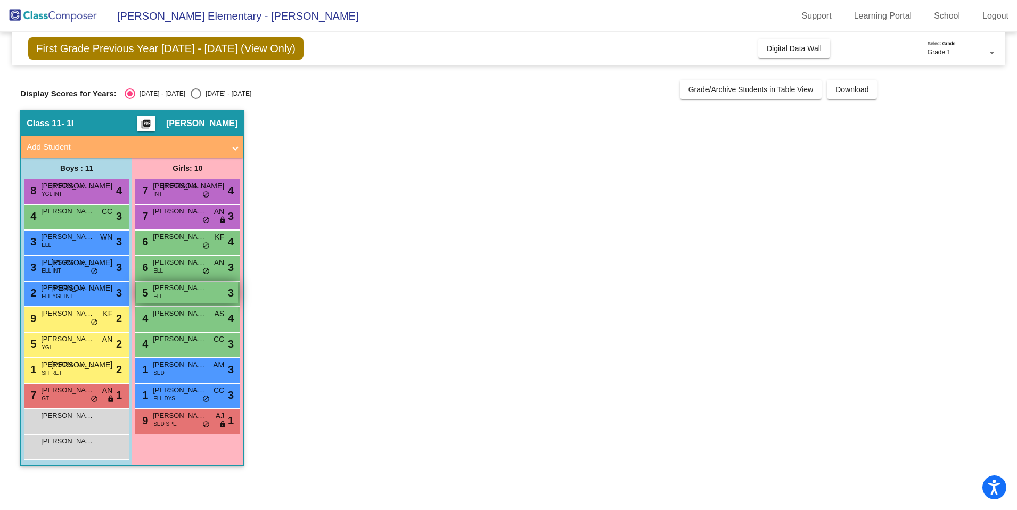
click at [165, 291] on span "Emily Castaneda" at bounding box center [179, 288] width 53 height 11
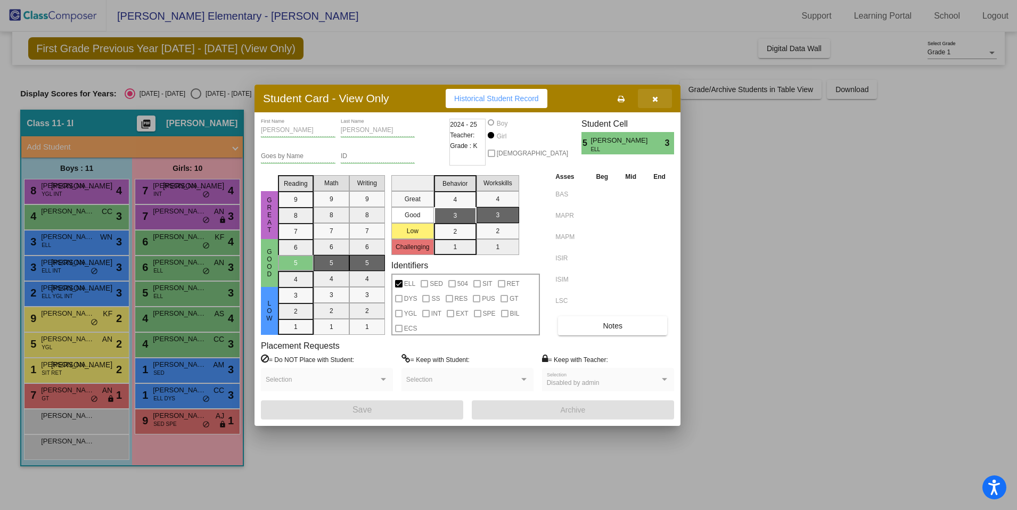
click at [657, 100] on icon "button" at bounding box center [655, 98] width 6 height 7
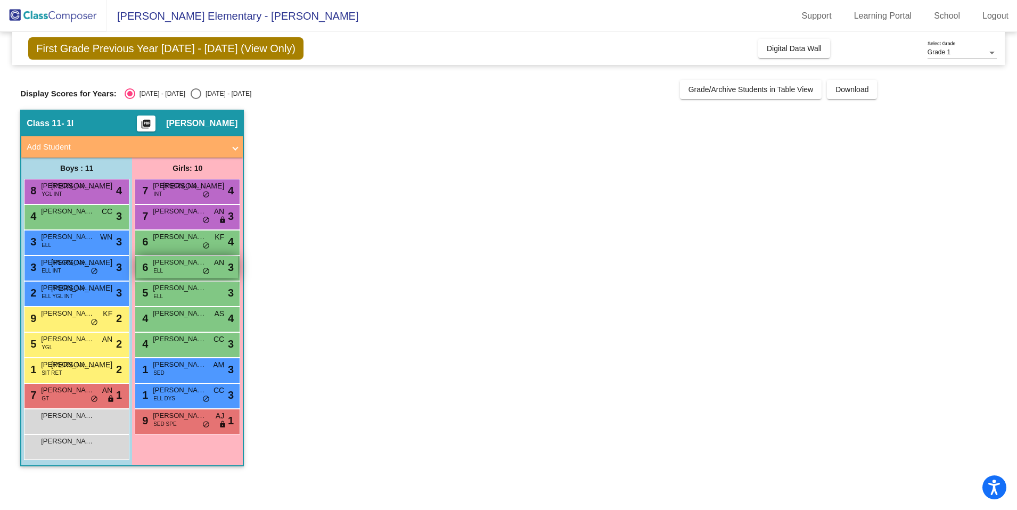
click at [177, 265] on span "Adalee Echeverria" at bounding box center [179, 262] width 53 height 11
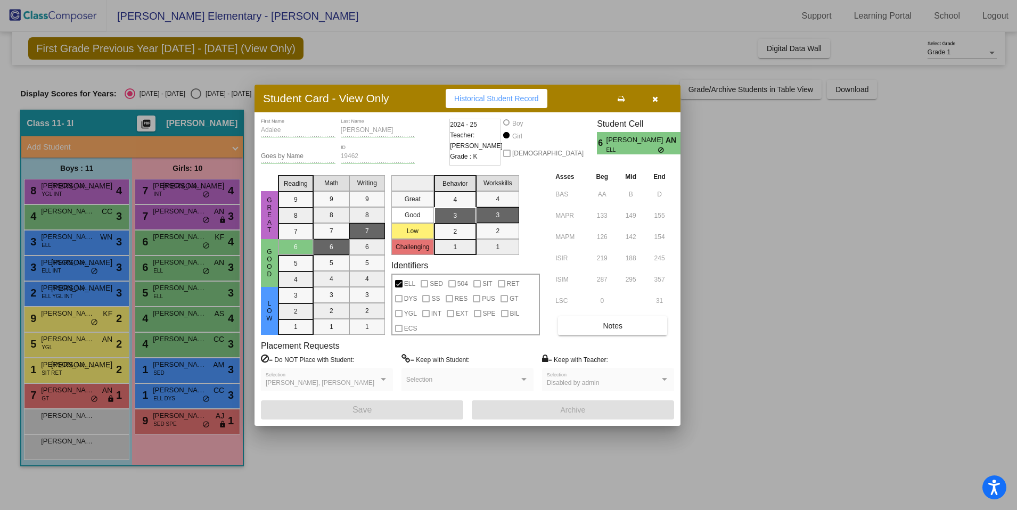
click at [661, 103] on button "button" at bounding box center [655, 98] width 34 height 19
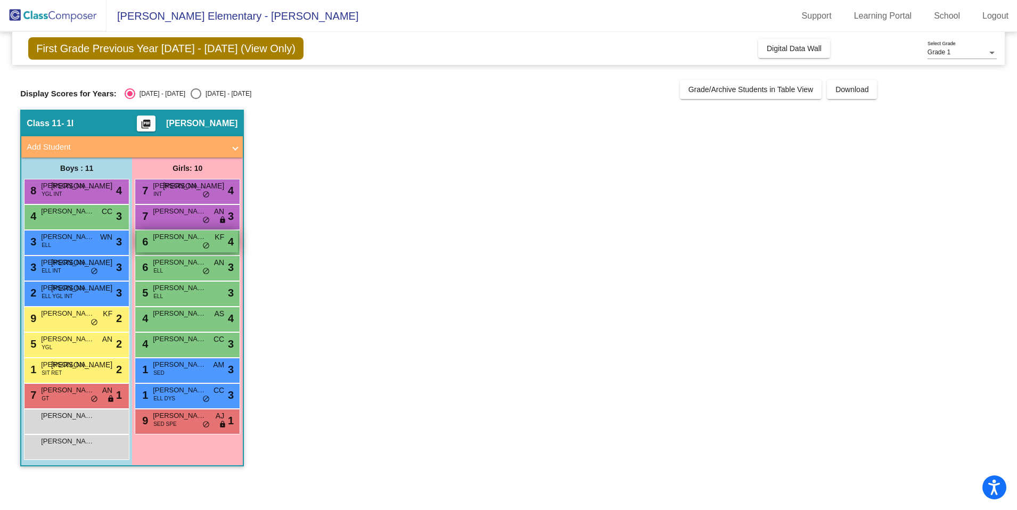
click at [172, 240] on span "Camila Quezada" at bounding box center [179, 237] width 53 height 11
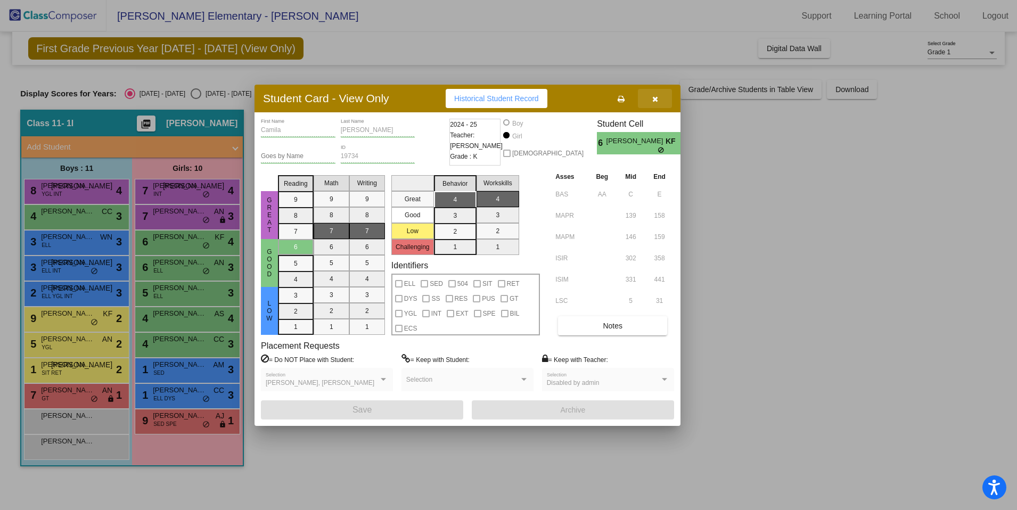
click at [655, 98] on icon "button" at bounding box center [655, 98] width 6 height 7
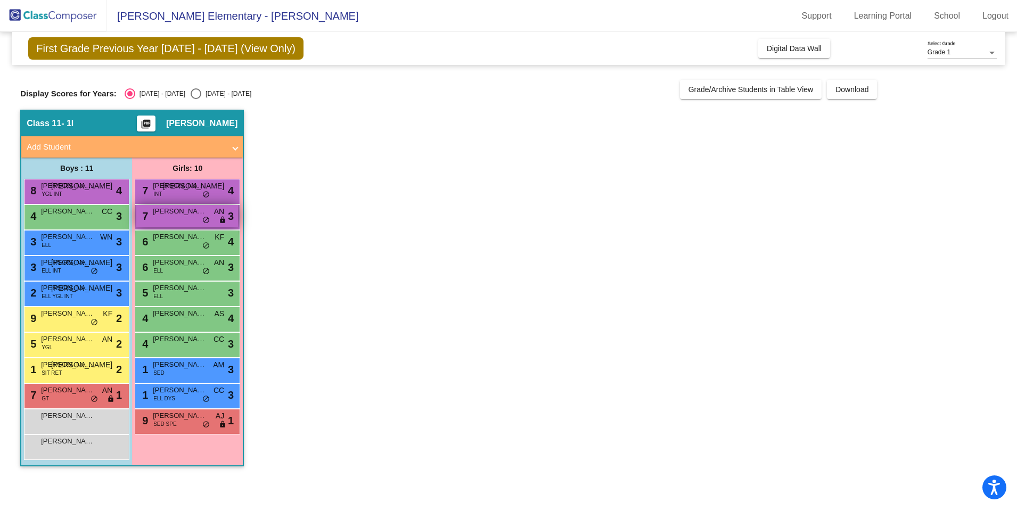
click at [166, 212] on span "Charlee Bailey" at bounding box center [179, 211] width 53 height 11
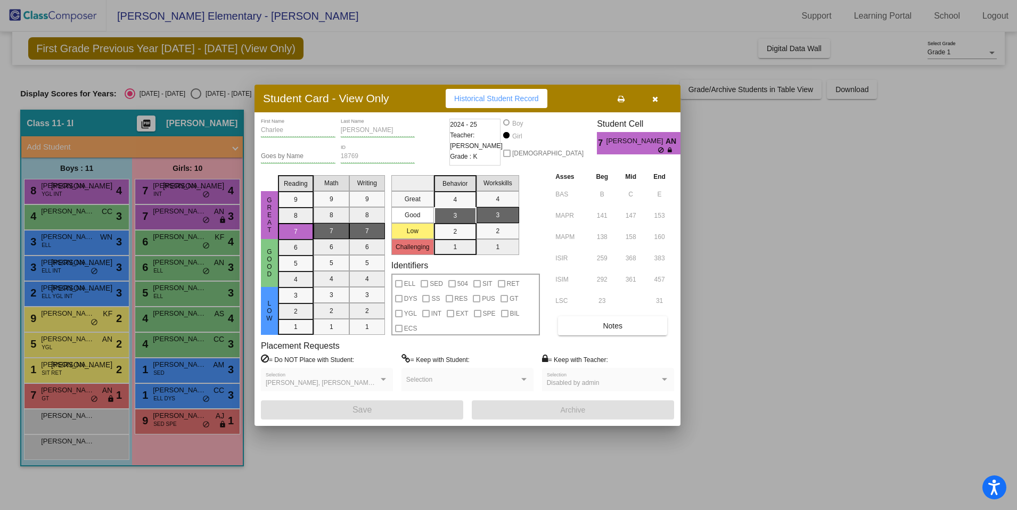
click at [660, 96] on button "button" at bounding box center [655, 98] width 34 height 19
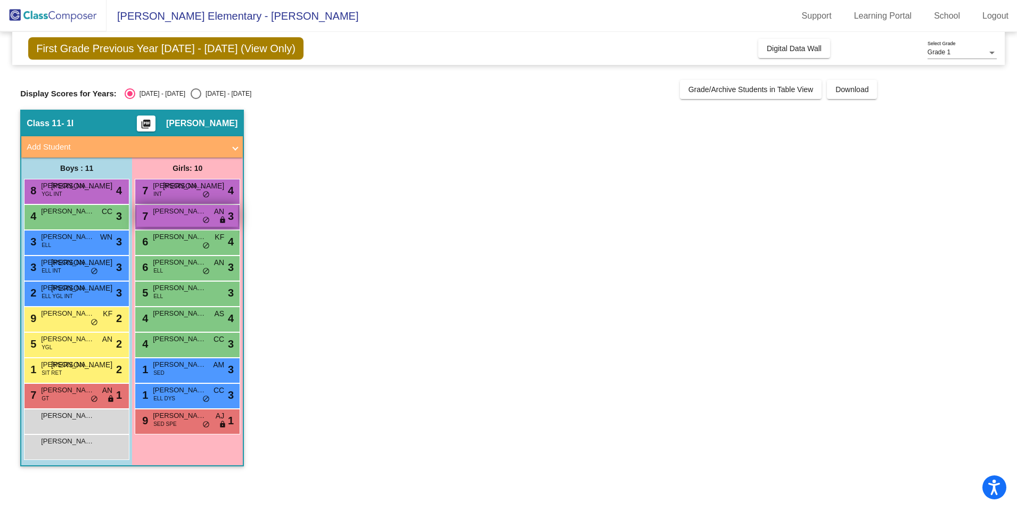
click at [166, 210] on span "Charlee Bailey" at bounding box center [179, 211] width 53 height 11
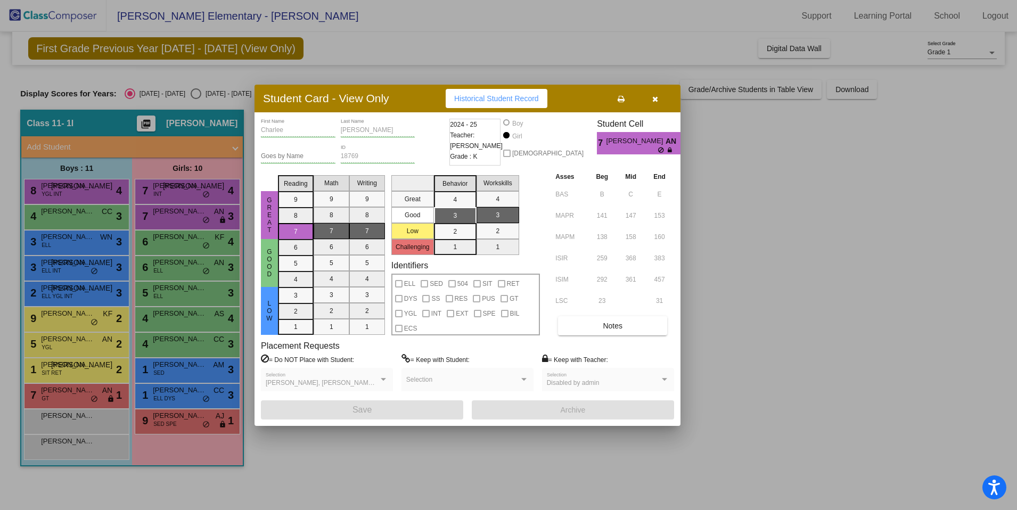
click at [659, 99] on button "button" at bounding box center [655, 98] width 34 height 19
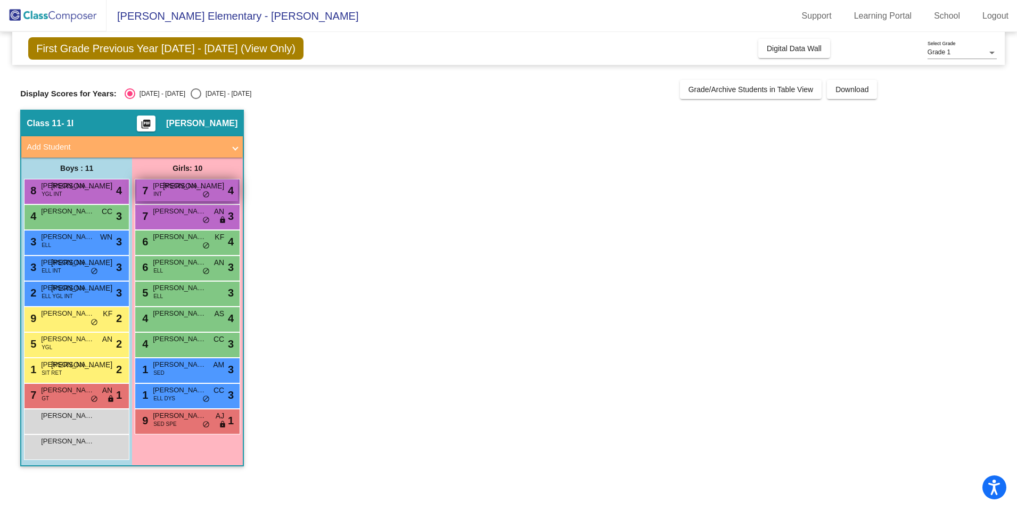
click at [169, 197] on div "7 Emma Loewen INT JA lock do_not_disturb_alt 4" at bounding box center [187, 190] width 102 height 22
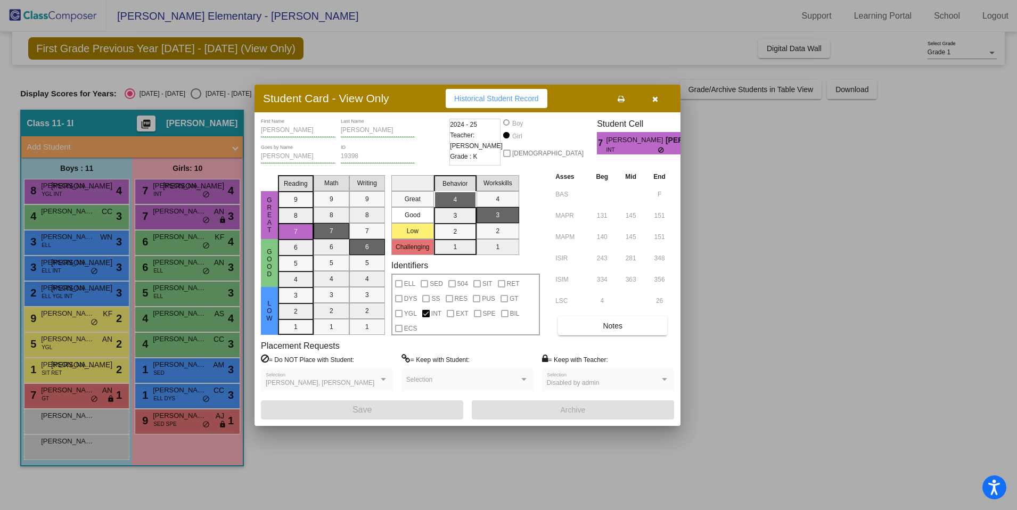
click at [662, 96] on button "button" at bounding box center [655, 98] width 34 height 19
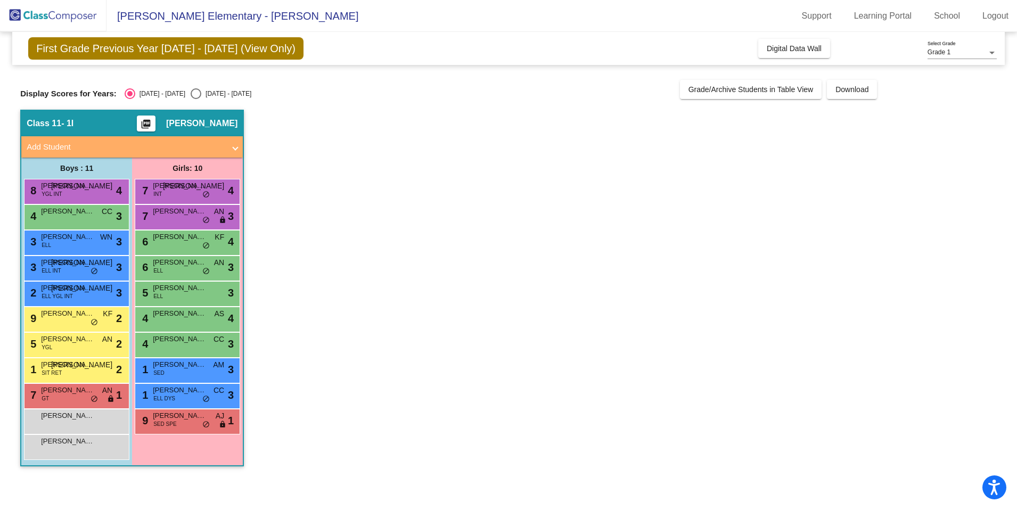
click at [191, 92] on div "Select an option" at bounding box center [196, 93] width 11 height 11
click at [195, 99] on input "2025 - 2026" at bounding box center [195, 99] width 1 height 1
radio input "true"
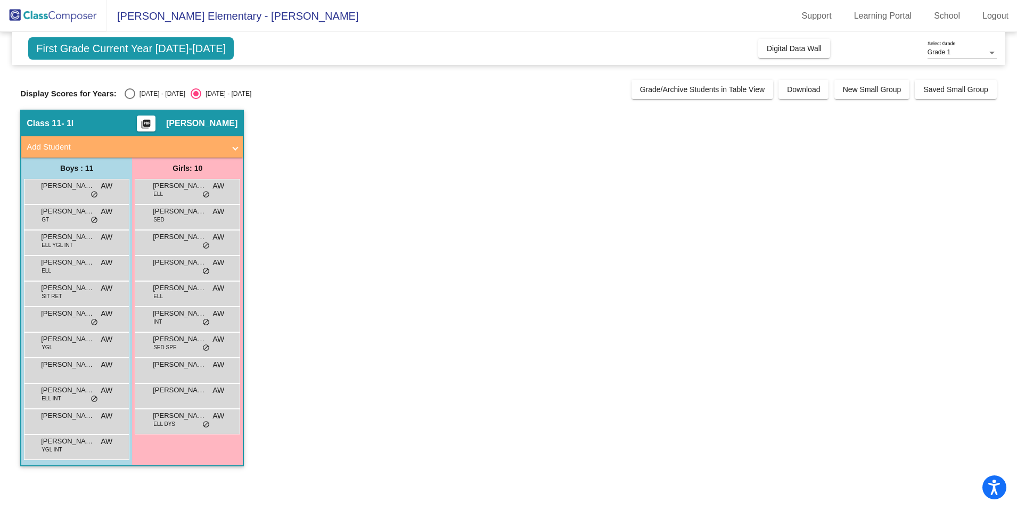
click at [128, 93] on div "Select an option" at bounding box center [130, 93] width 11 height 11
click at [129, 99] on input "2024 - 2025" at bounding box center [129, 99] width 1 height 1
radio input "true"
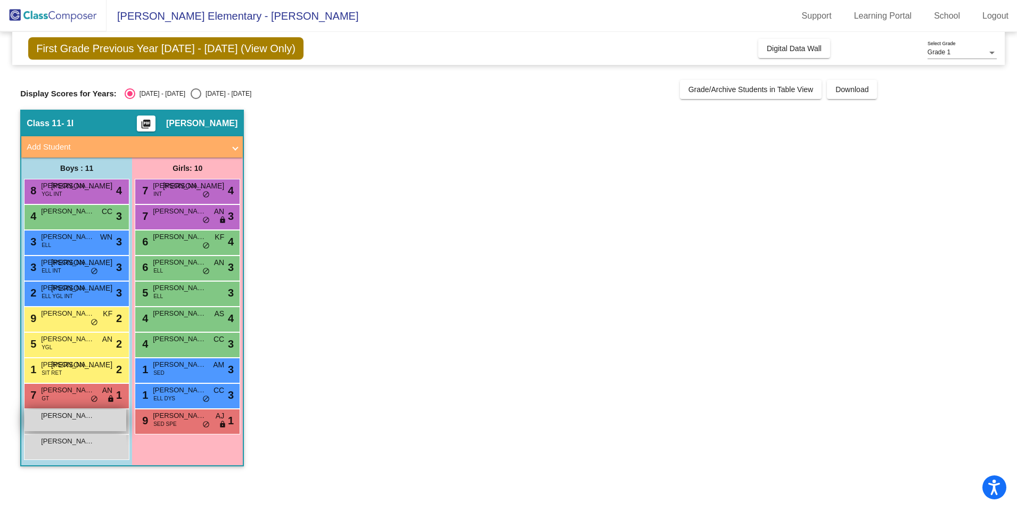
click at [74, 414] on span "Kyler Harris" at bounding box center [67, 415] width 53 height 11
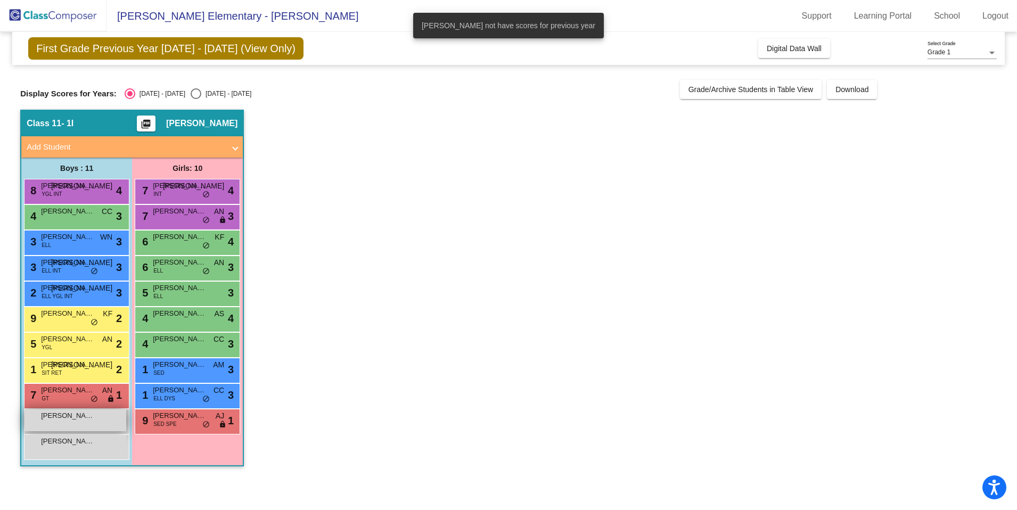
click at [68, 417] on span "Kyler Harris" at bounding box center [67, 415] width 53 height 11
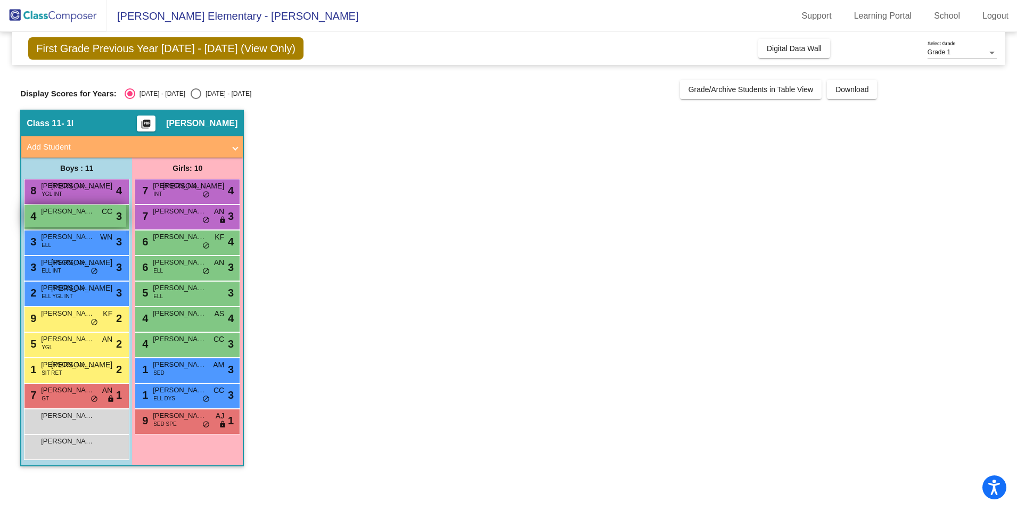
click at [68, 218] on div "4 Nathan Perez CC lock do_not_disturb_alt 3" at bounding box center [75, 216] width 102 height 22
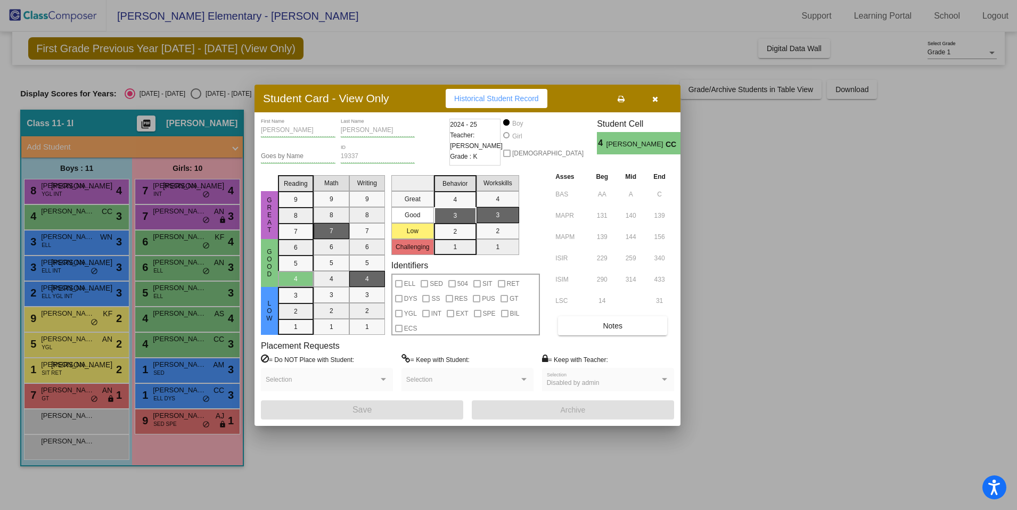
click at [661, 97] on button "button" at bounding box center [655, 98] width 34 height 19
